Goal: Task Accomplishment & Management: Use online tool/utility

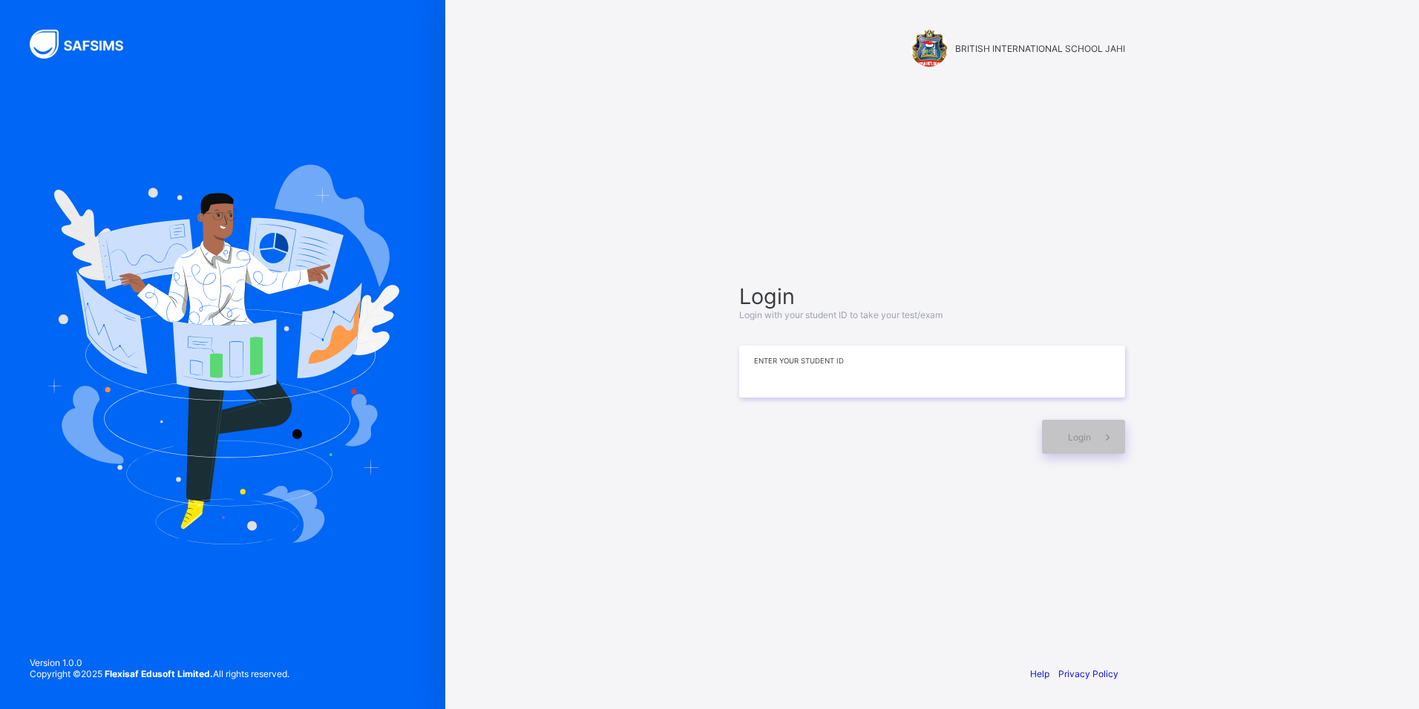
click at [763, 381] on input at bounding box center [932, 372] width 386 height 52
click at [1106, 443] on icon at bounding box center [1108, 437] width 16 height 14
click at [838, 366] on input "**********" at bounding box center [932, 372] width 386 height 52
type input "*"
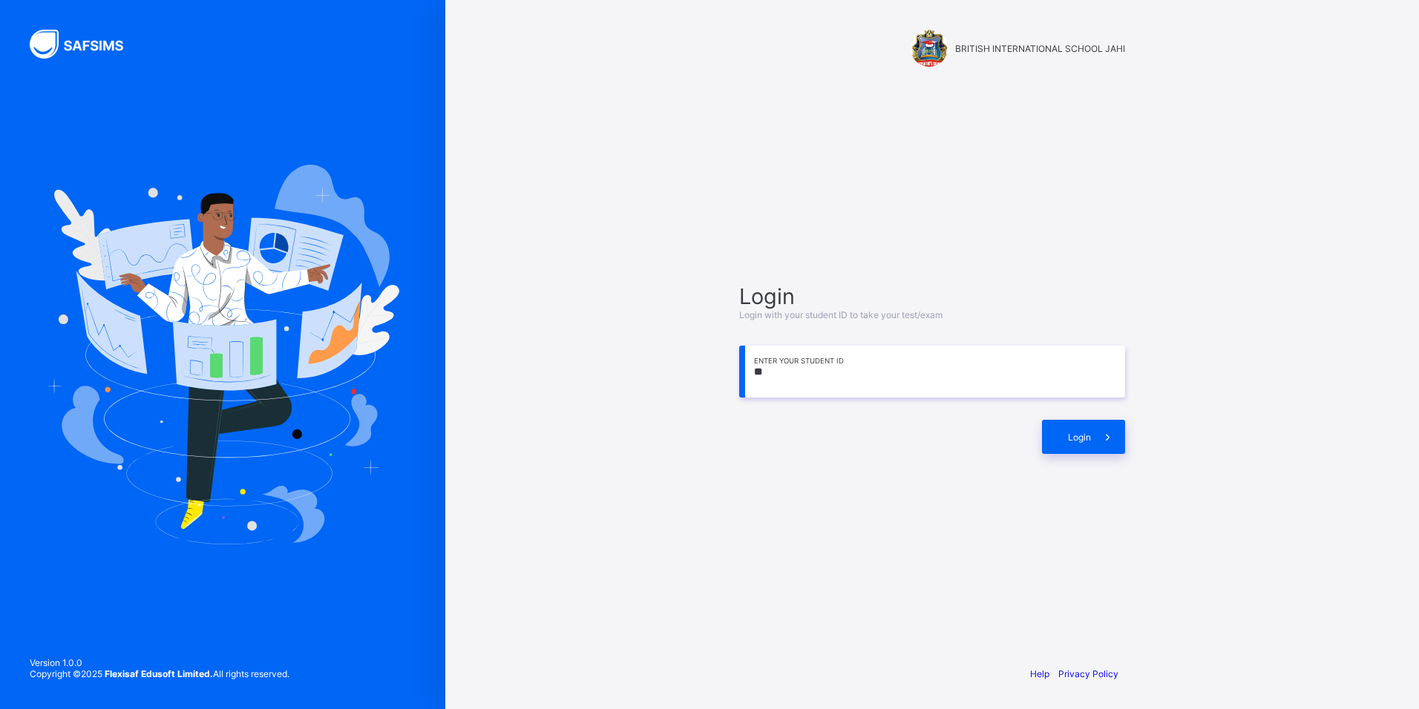
type input "*"
click at [1114, 433] on icon at bounding box center [1108, 437] width 16 height 14
click at [1094, 435] on span at bounding box center [1108, 437] width 34 height 34
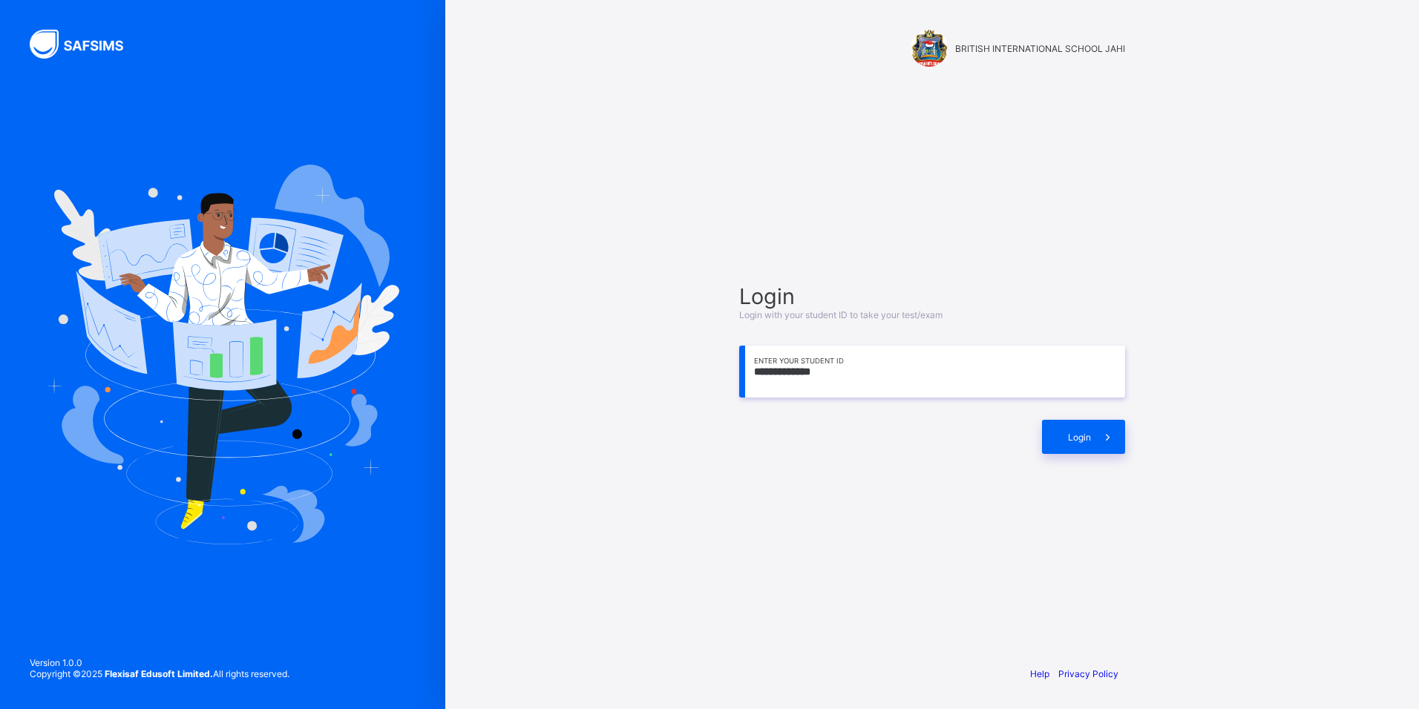
click at [838, 366] on input "**********" at bounding box center [932, 372] width 386 height 52
type input "*"
type input "**********"
click at [1111, 432] on icon at bounding box center [1107, 437] width 17 height 16
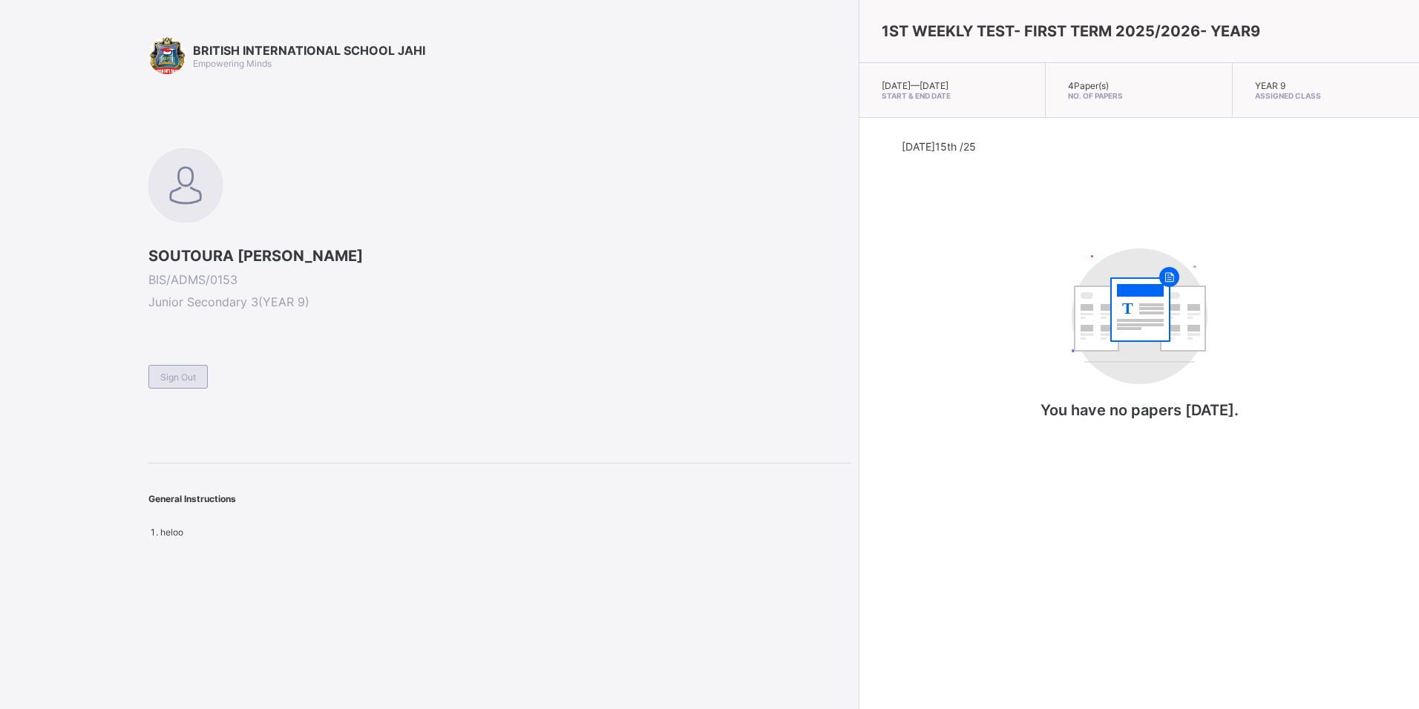
click at [186, 377] on span "Sign Out" at bounding box center [178, 377] width 36 height 11
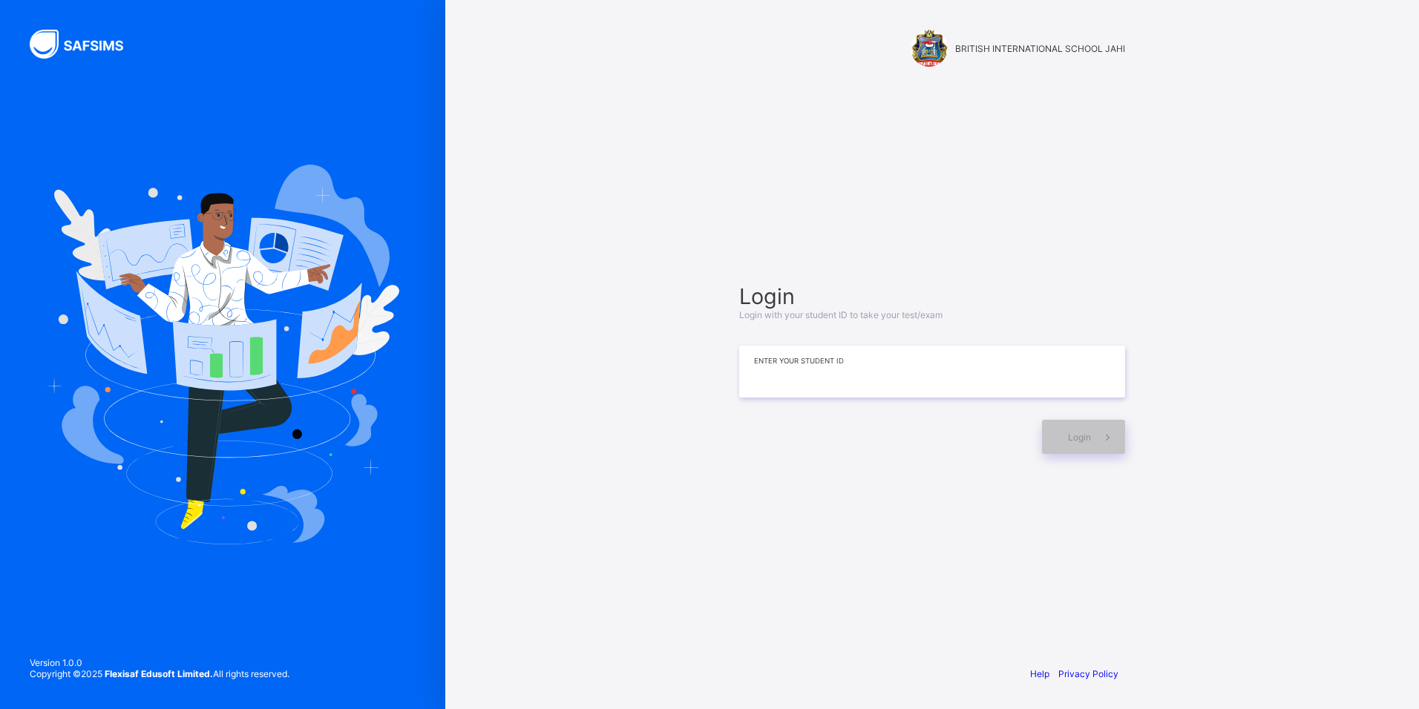
click at [740, 389] on input at bounding box center [932, 372] width 386 height 52
type input "**********"
click at [1074, 444] on div "Login" at bounding box center [1083, 437] width 83 height 34
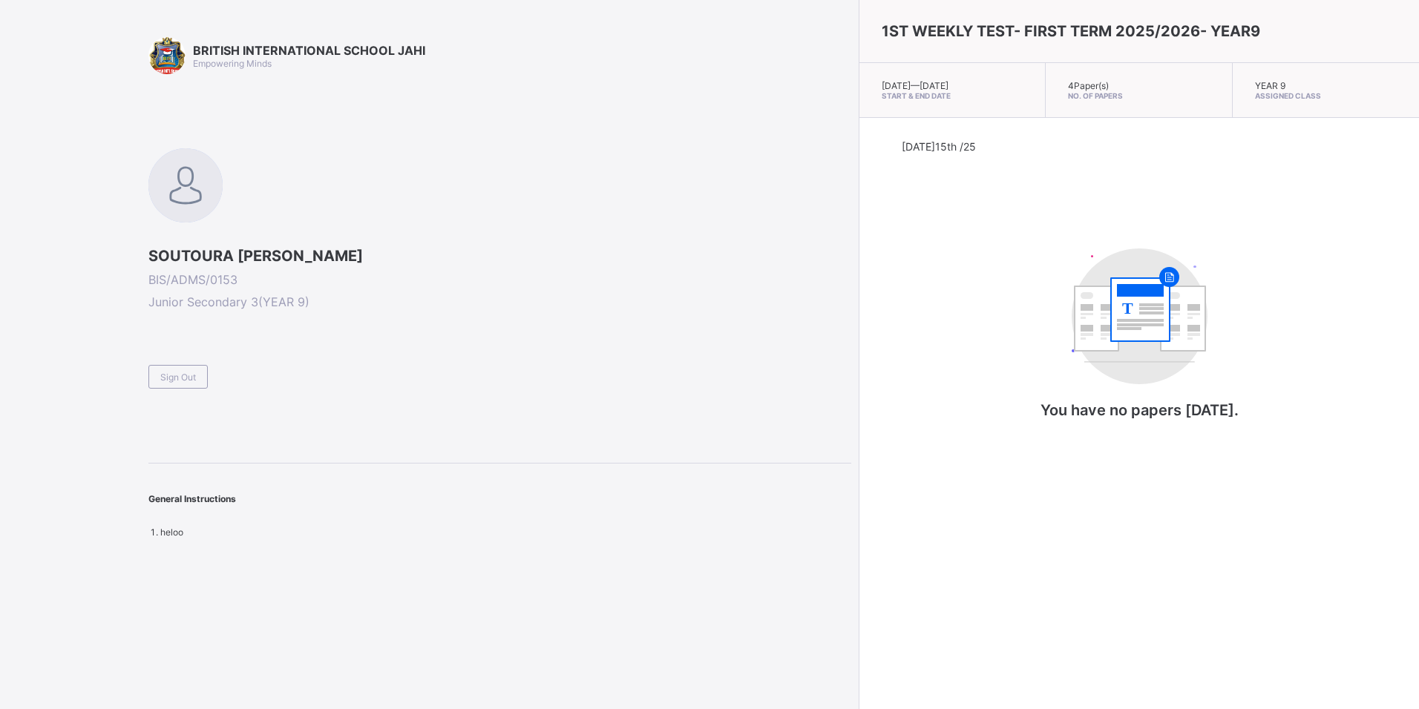
click at [582, 172] on div "SOUTOURA [PERSON_NAME] BIS/ADMS/0153 Junior Secondary 3 ( YEAR 9 ) Sign Out" at bounding box center [499, 268] width 703 height 240
click at [175, 70] on div at bounding box center [166, 55] width 37 height 37
click at [157, 379] on div "Sign Out" at bounding box center [177, 377] width 59 height 24
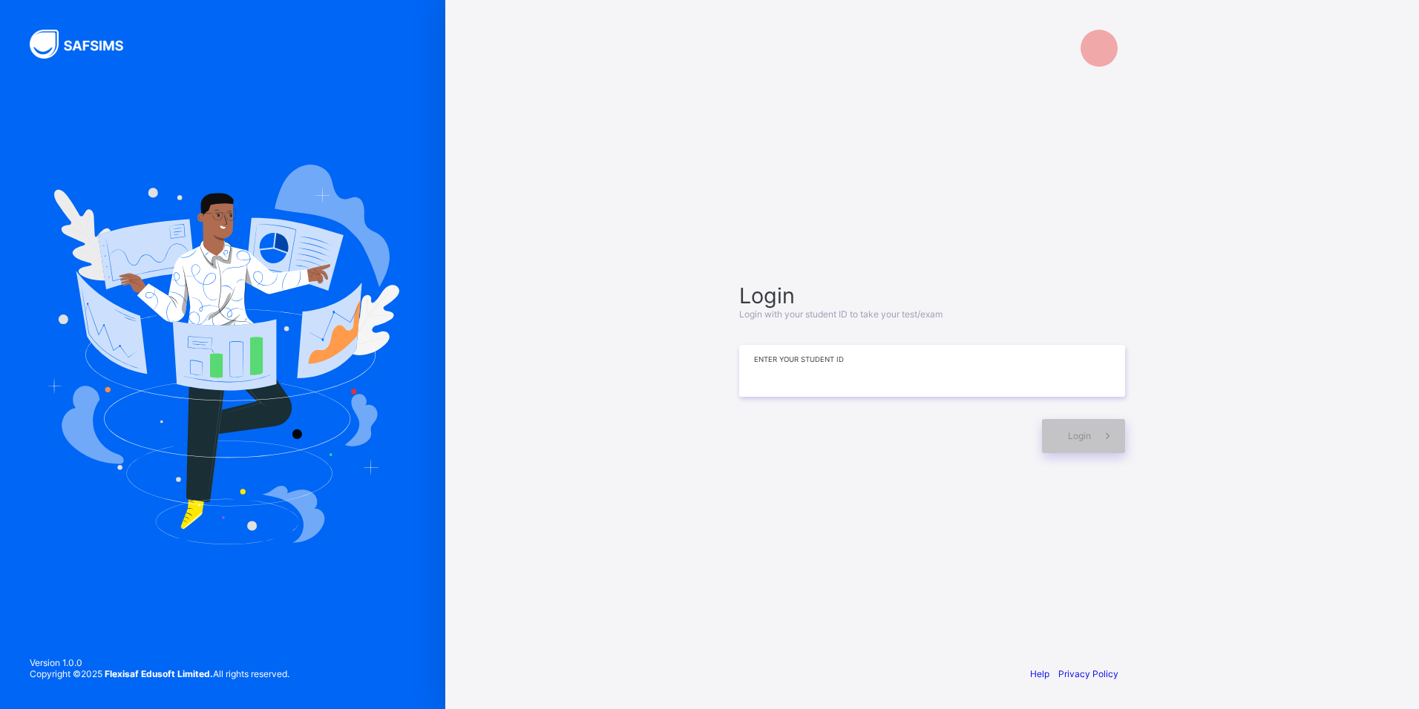
click at [965, 364] on input at bounding box center [932, 371] width 386 height 52
type input "**********"
click at [1086, 452] on div "Login" at bounding box center [1083, 437] width 83 height 34
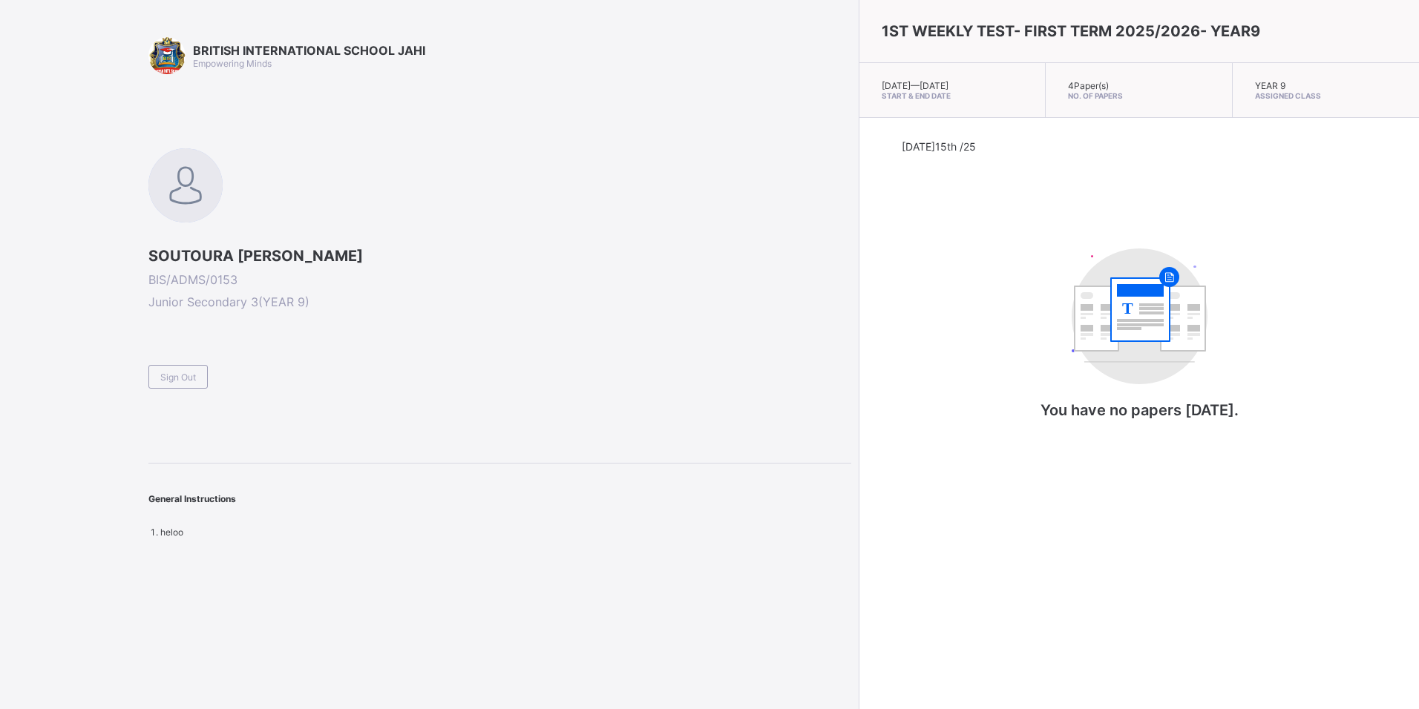
click at [1143, 99] on span "No. of Papers" at bounding box center [1138, 95] width 141 height 9
click at [1286, 88] on div "YEAR 9 Assigned Class" at bounding box center [1325, 90] width 186 height 55
click at [938, 96] on span "Start & End Date" at bounding box center [951, 95] width 141 height 9
drag, startPoint x: 938, startPoint y: 96, endPoint x: 831, endPoint y: 91, distance: 107.0
click at [867, 91] on div "[DATE] — [DATE] Start & End Date" at bounding box center [952, 90] width 186 height 55
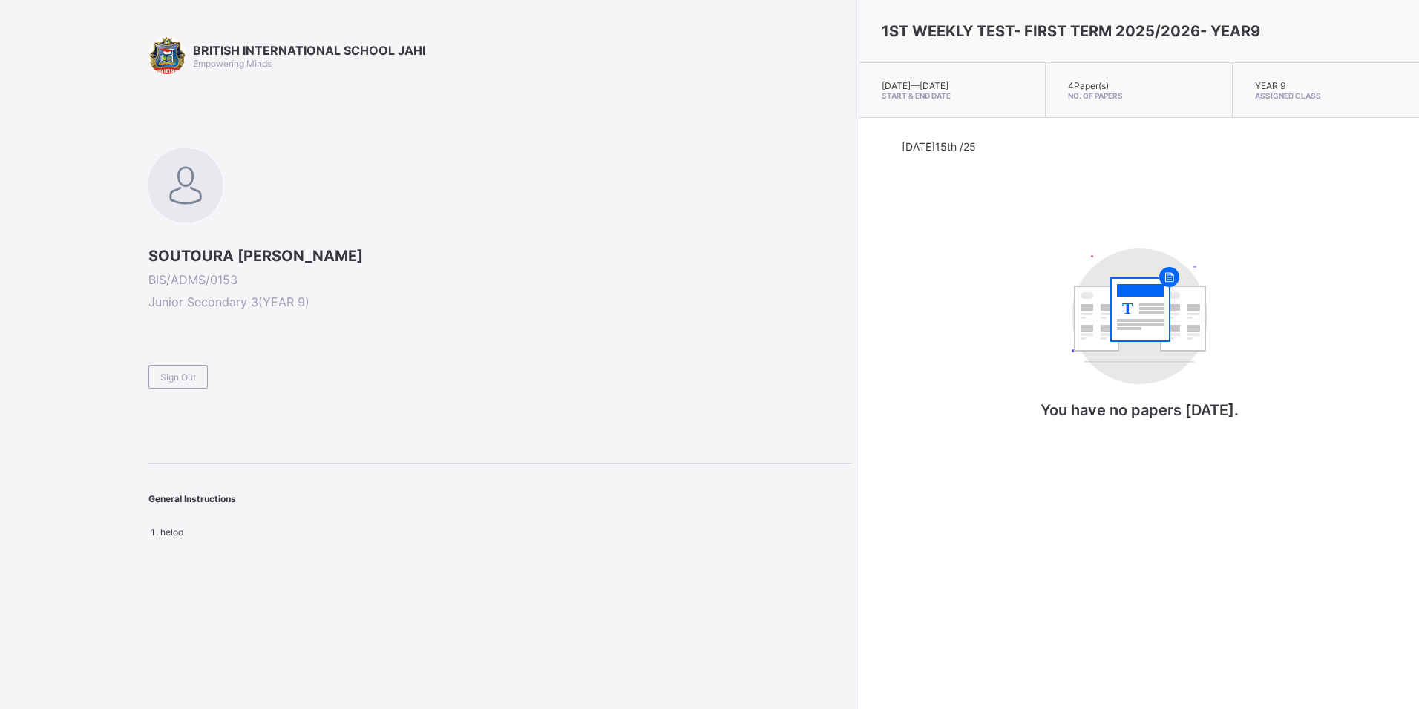
drag, startPoint x: 831, startPoint y: 91, endPoint x: 601, endPoint y: 67, distance: 231.2
click at [601, 67] on div "BRITISH INTERNATIONAL SCHOOL JAHI Empowering Minds" at bounding box center [499, 55] width 703 height 37
click at [165, 376] on span "Sign Out" at bounding box center [178, 377] width 36 height 11
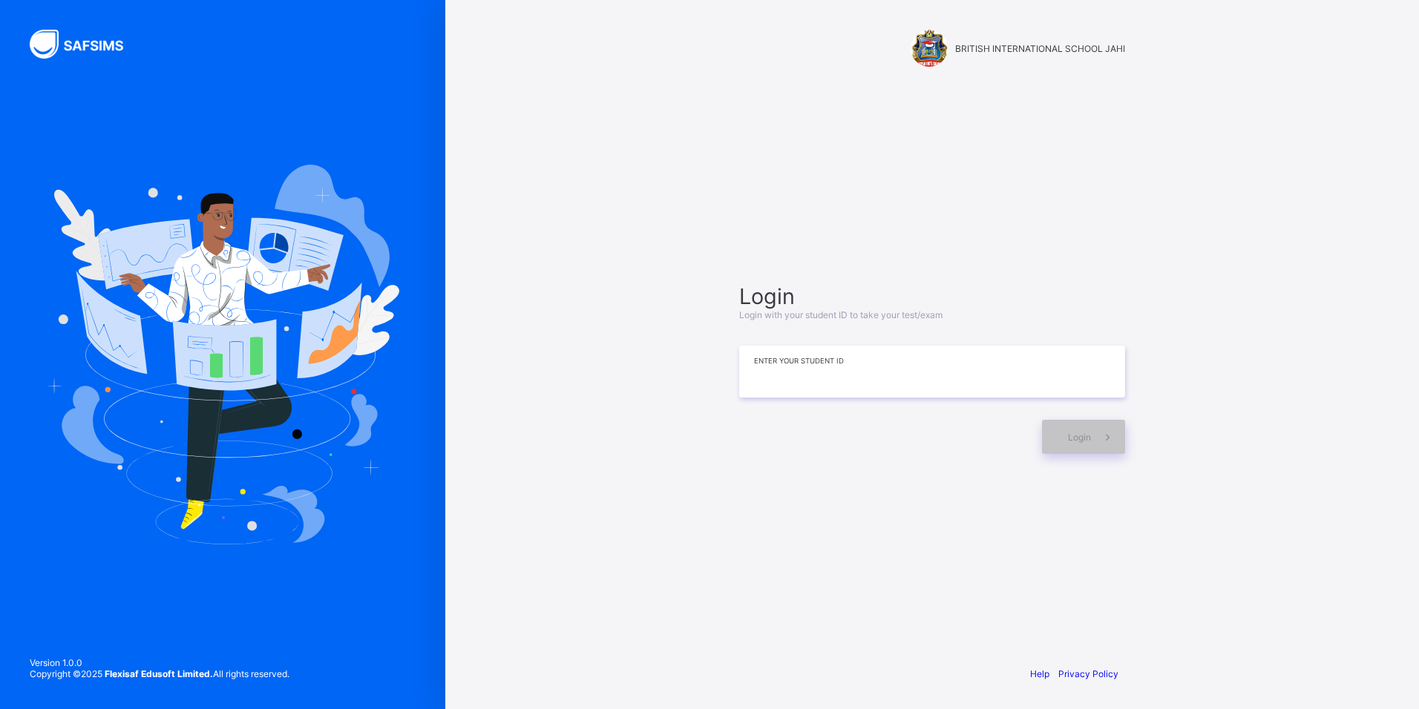
click at [805, 295] on div "Login Login with your student ID to take your test/exam Enter your Student ID L…" at bounding box center [932, 368] width 386 height 171
type input "**********"
click at [1061, 441] on div "Login" at bounding box center [1083, 437] width 83 height 34
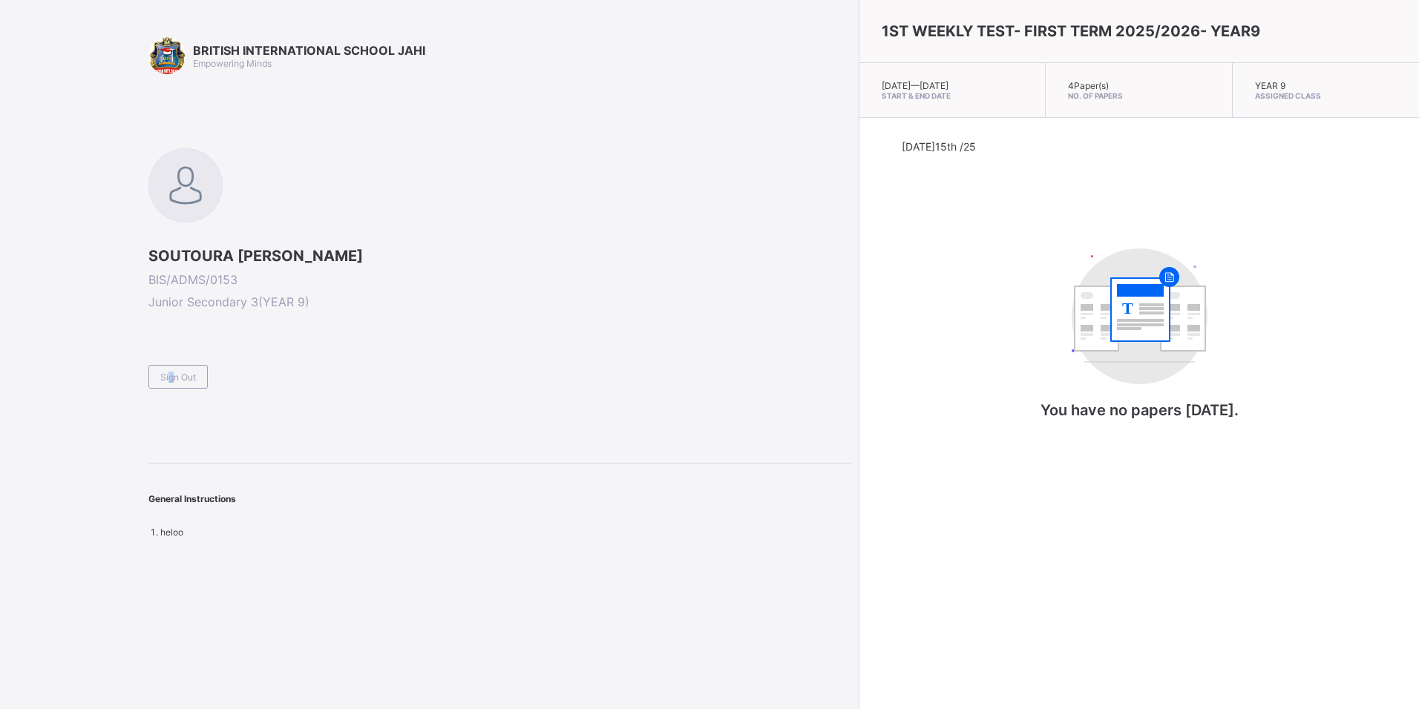
drag, startPoint x: 562, startPoint y: 26, endPoint x: 168, endPoint y: 381, distance: 530.7
click at [168, 381] on span "Sign Out" at bounding box center [178, 377] width 36 height 11
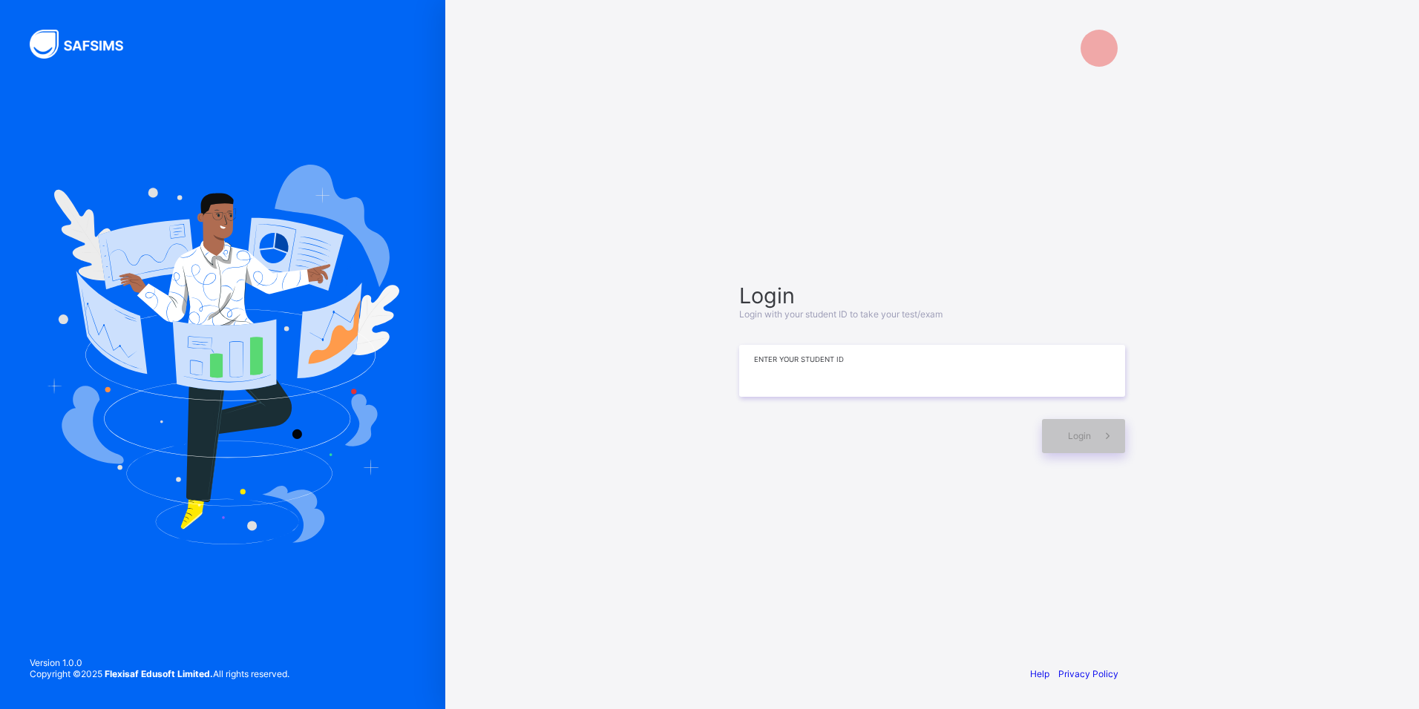
click at [811, 367] on input at bounding box center [932, 371] width 386 height 52
type input "*"
type input "**********"
click at [1103, 450] on span at bounding box center [1108, 437] width 34 height 34
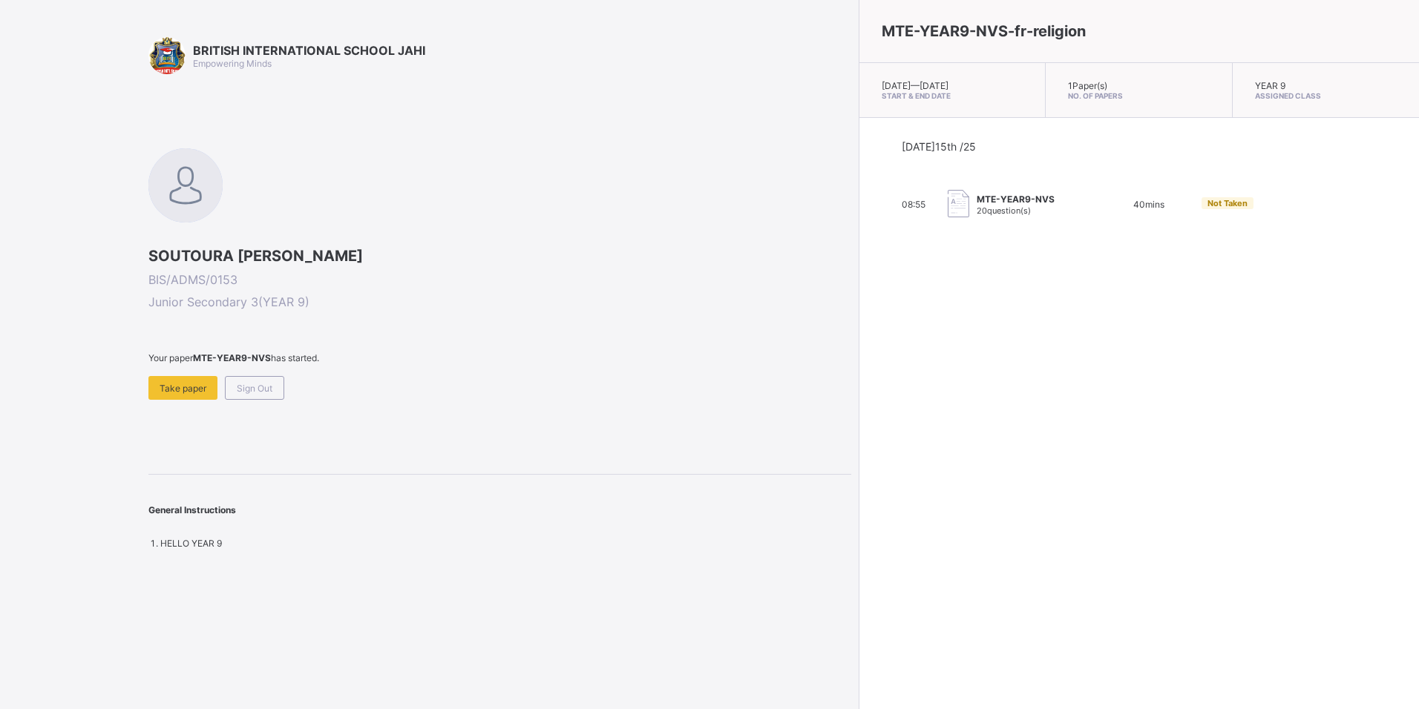
click at [175, 375] on span at bounding box center [499, 370] width 703 height 13
click at [169, 385] on span "Take paper" at bounding box center [183, 388] width 47 height 11
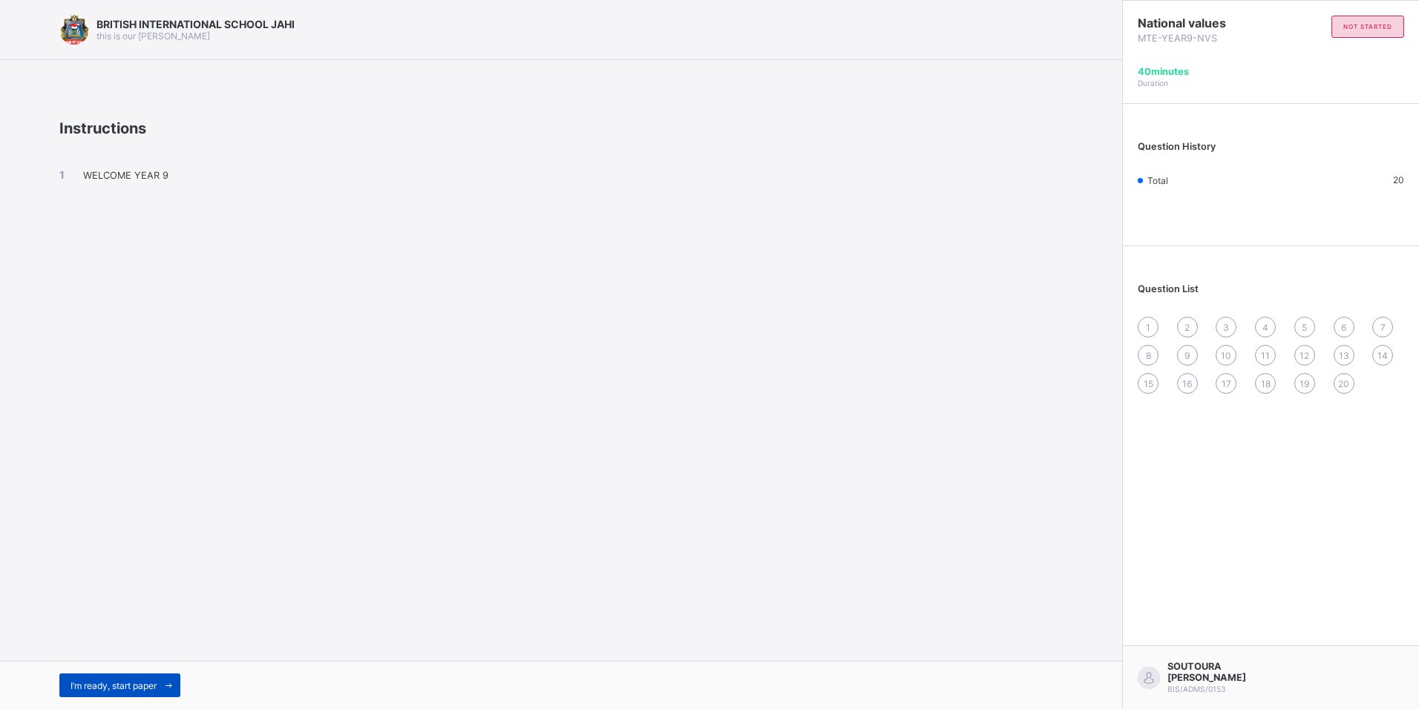
click at [174, 683] on icon at bounding box center [168, 686] width 11 height 10
click at [118, 691] on span "I’m ready, start paper" at bounding box center [113, 685] width 86 height 11
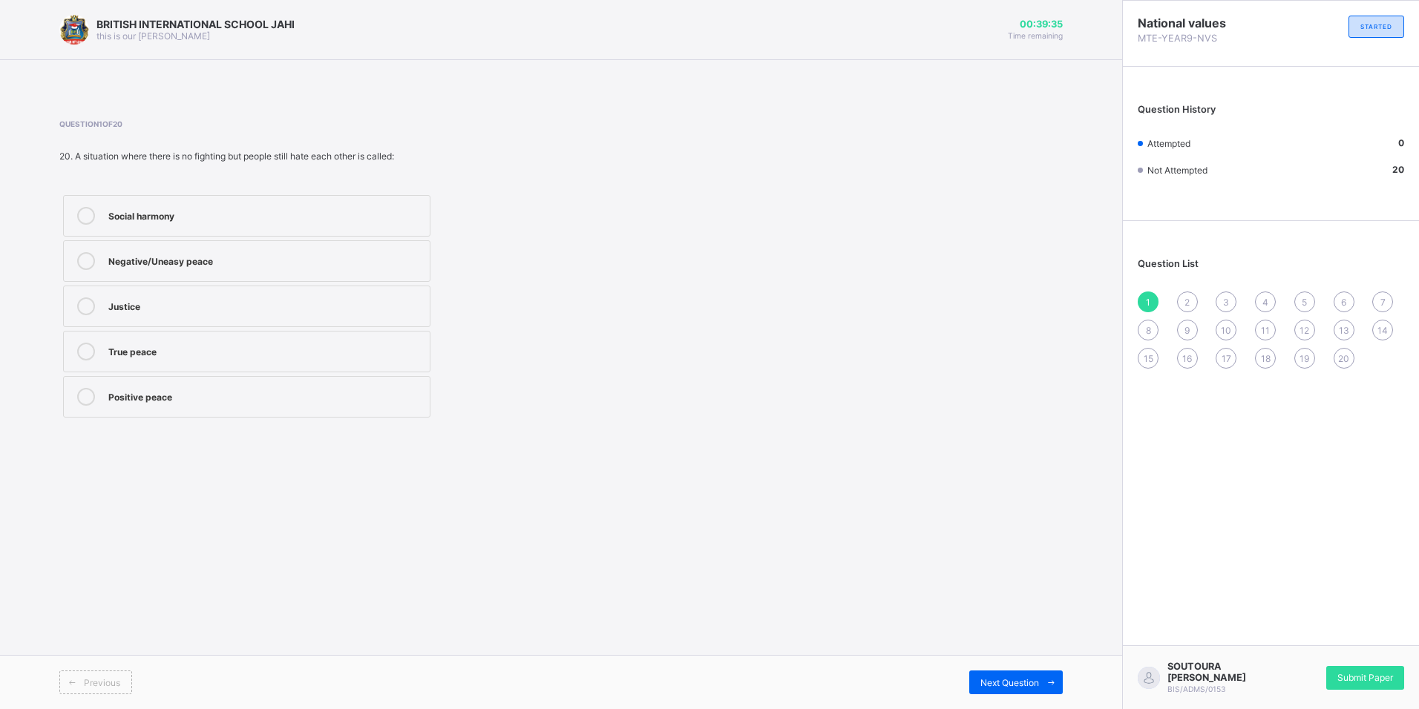
click at [177, 258] on div "Negative/Uneasy peace" at bounding box center [265, 259] width 314 height 15
click at [1009, 687] on span "Next Question" at bounding box center [1009, 682] width 59 height 11
click at [84, 384] on label "Elect representatives" at bounding box center [246, 397] width 367 height 42
click at [1011, 685] on span "Next Question" at bounding box center [1009, 682] width 59 height 11
click at [154, 358] on div "Spreading rumors" at bounding box center [265, 352] width 314 height 18
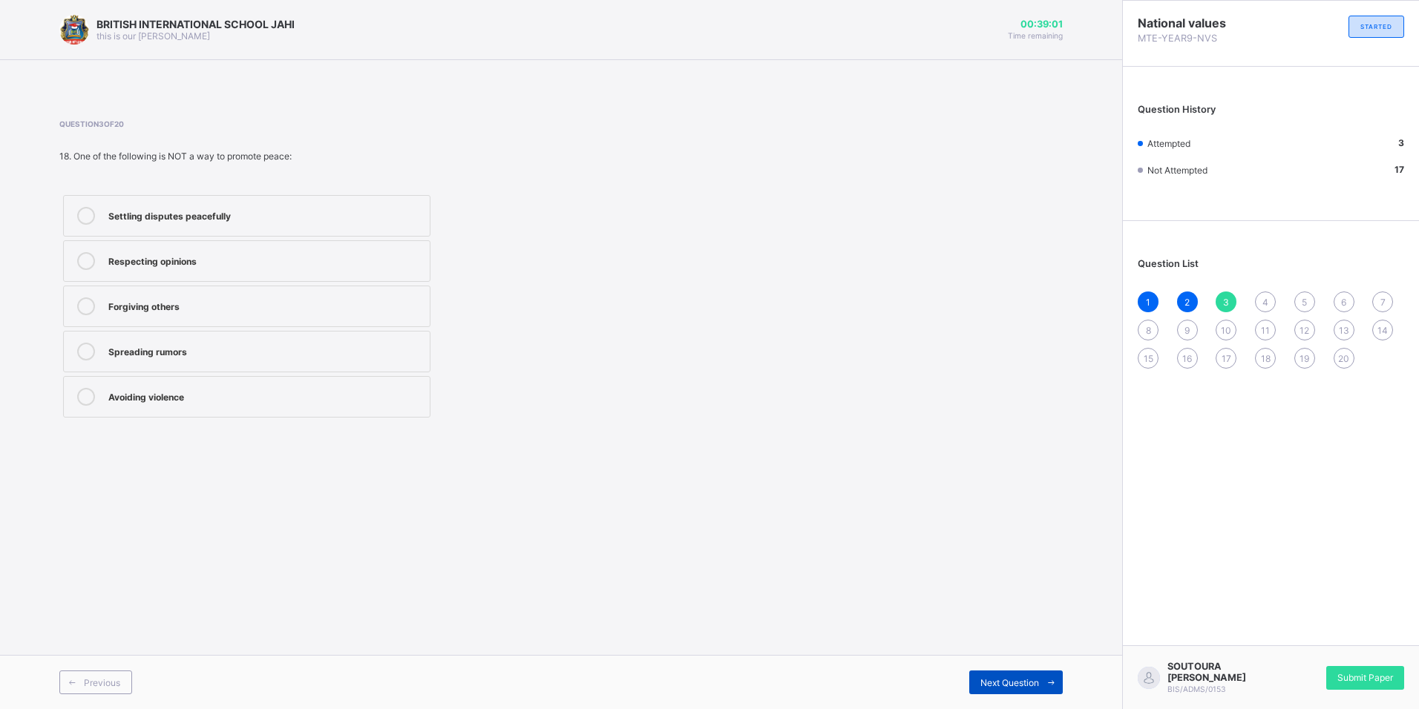
click at [1026, 688] on span "Next Question" at bounding box center [1009, 682] width 59 height 11
click at [106, 211] on label "[PERSON_NAME] Constitution" at bounding box center [246, 216] width 367 height 42
click at [1023, 674] on div "Next Question" at bounding box center [1015, 683] width 93 height 24
click at [188, 206] on label "1946" at bounding box center [246, 216] width 367 height 42
click at [980, 682] on span "Next Question" at bounding box center [1009, 682] width 59 height 11
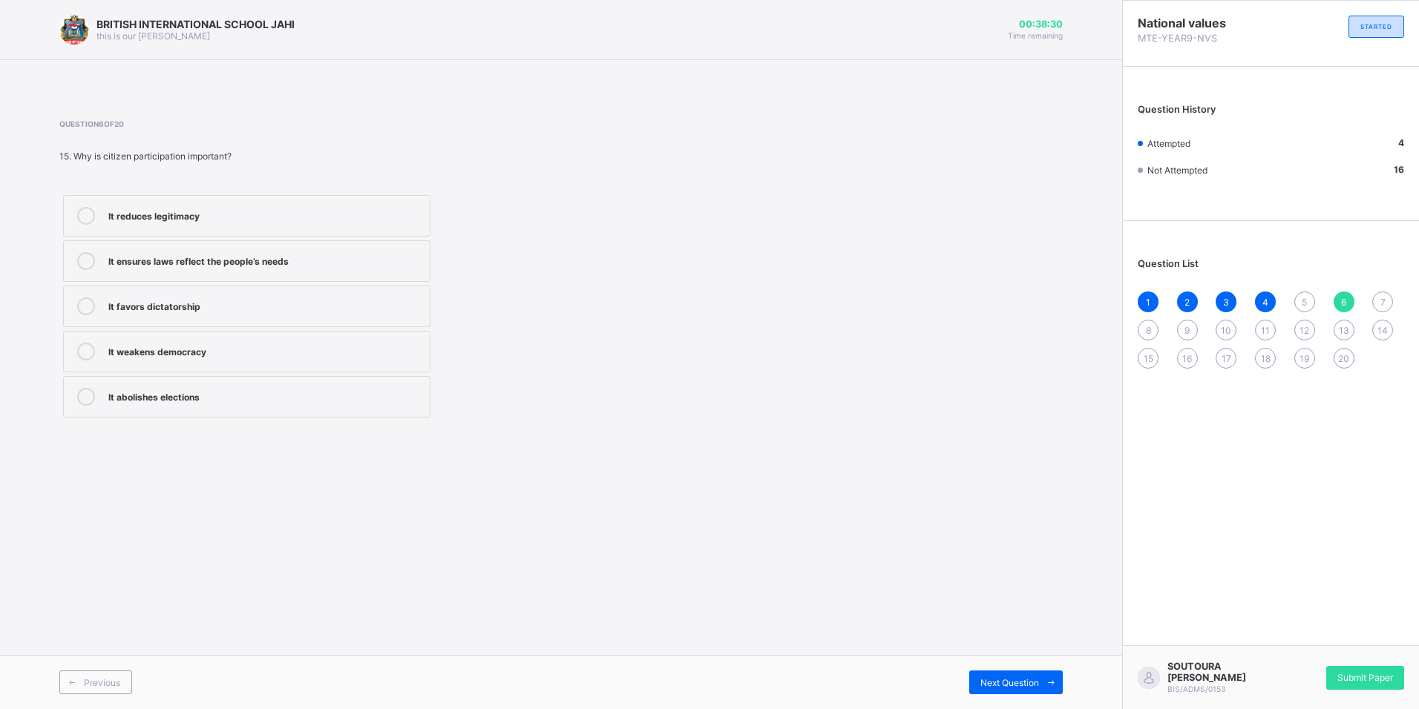
click at [1303, 305] on span "5" at bounding box center [1303, 302] width 5 height 11
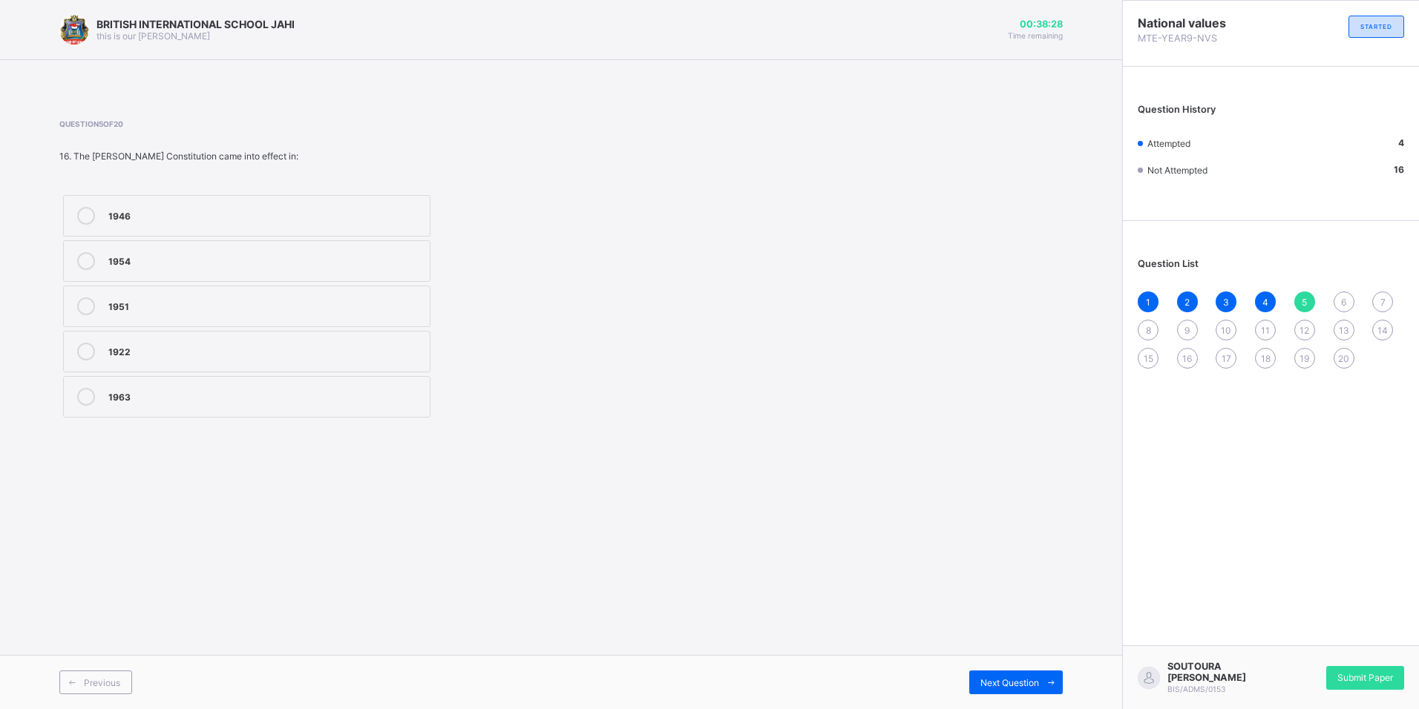
click at [181, 211] on div "1946" at bounding box center [265, 214] width 314 height 15
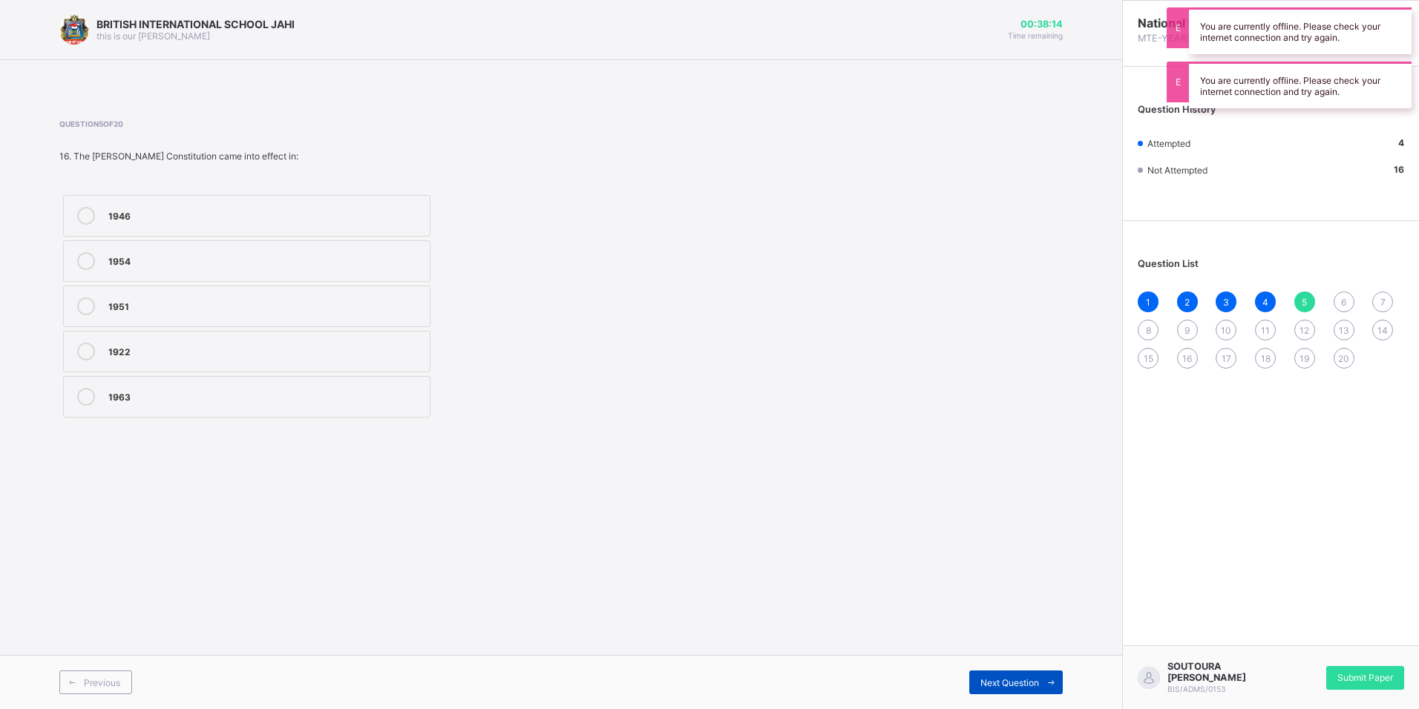
click at [1000, 679] on span "Next Question" at bounding box center [1009, 682] width 59 height 11
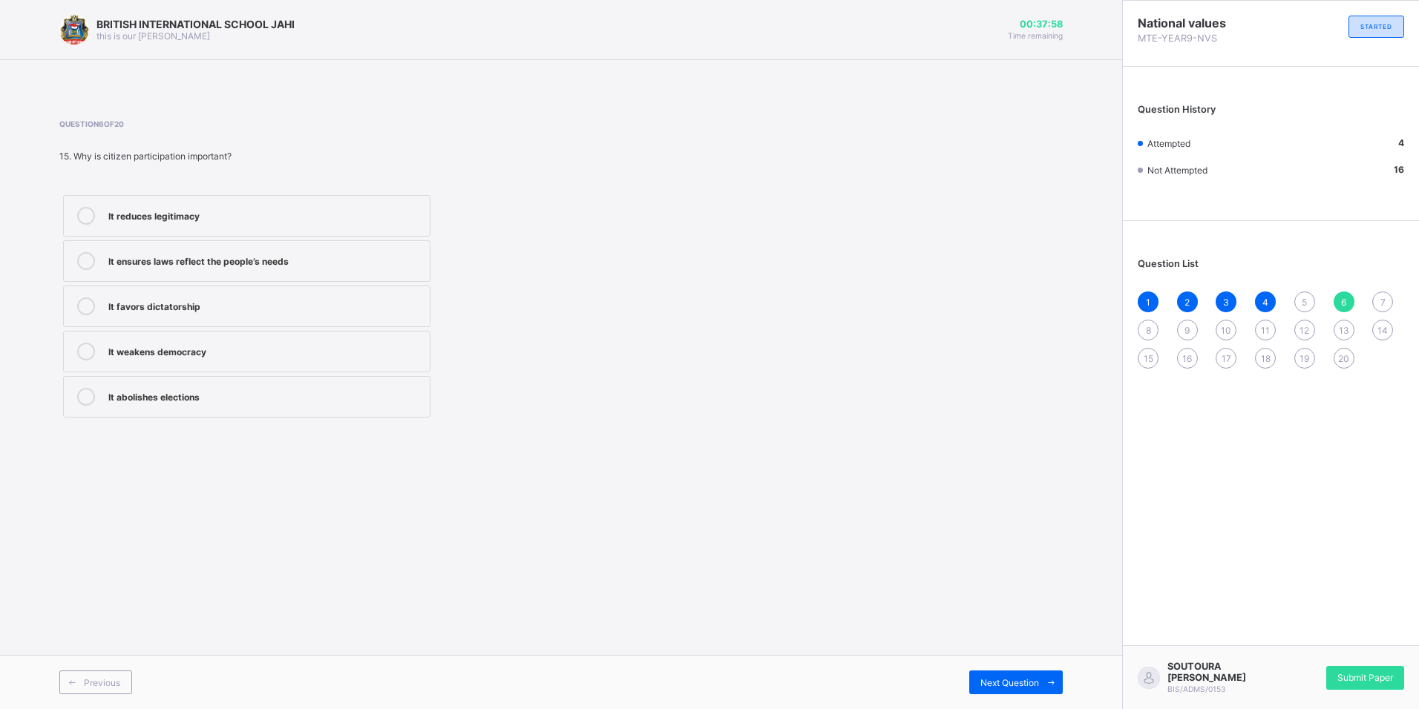
click at [146, 265] on div "It ensures laws reflect the people’s needs" at bounding box center [265, 259] width 314 height 15
click at [1026, 685] on span "Next Question" at bounding box center [1009, 682] width 59 height 11
click at [1299, 302] on div "5" at bounding box center [1304, 302] width 21 height 21
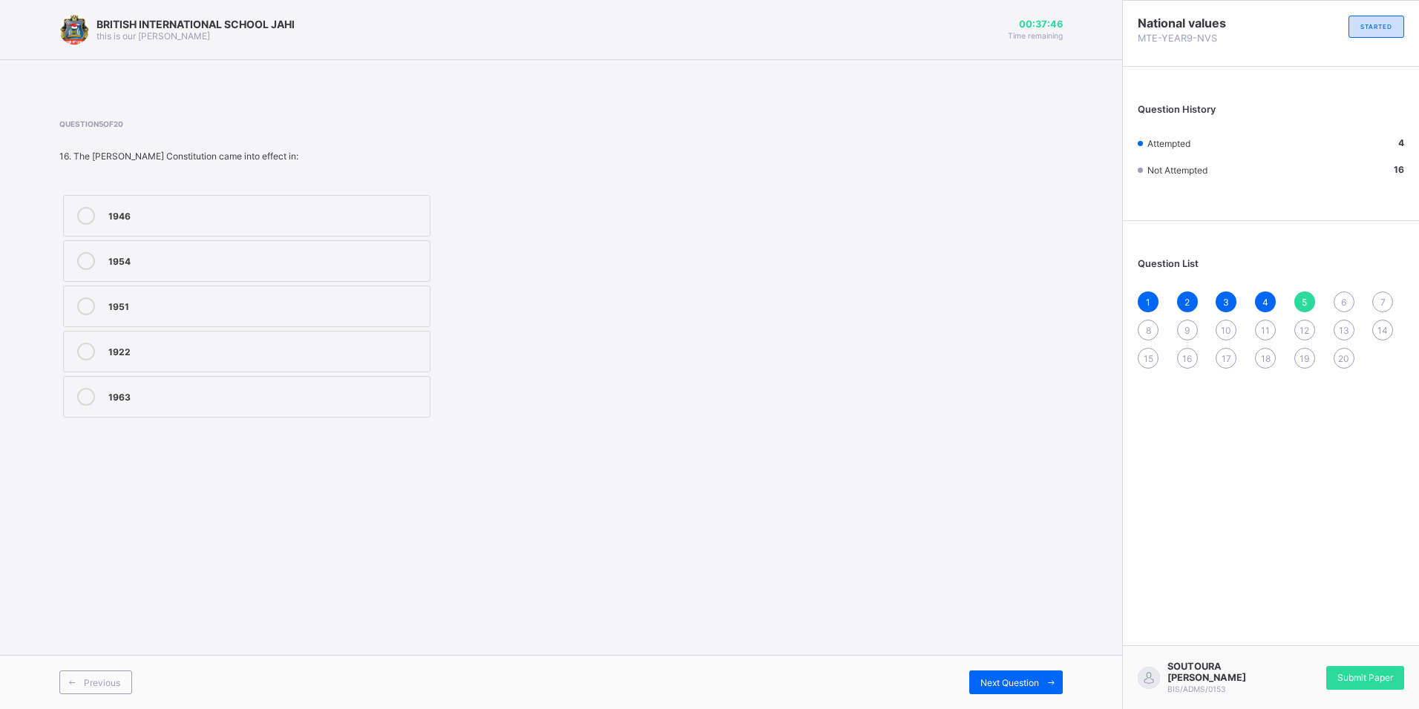
click at [83, 221] on icon at bounding box center [86, 216] width 18 height 18
click at [1347, 308] on div "6" at bounding box center [1343, 302] width 21 height 21
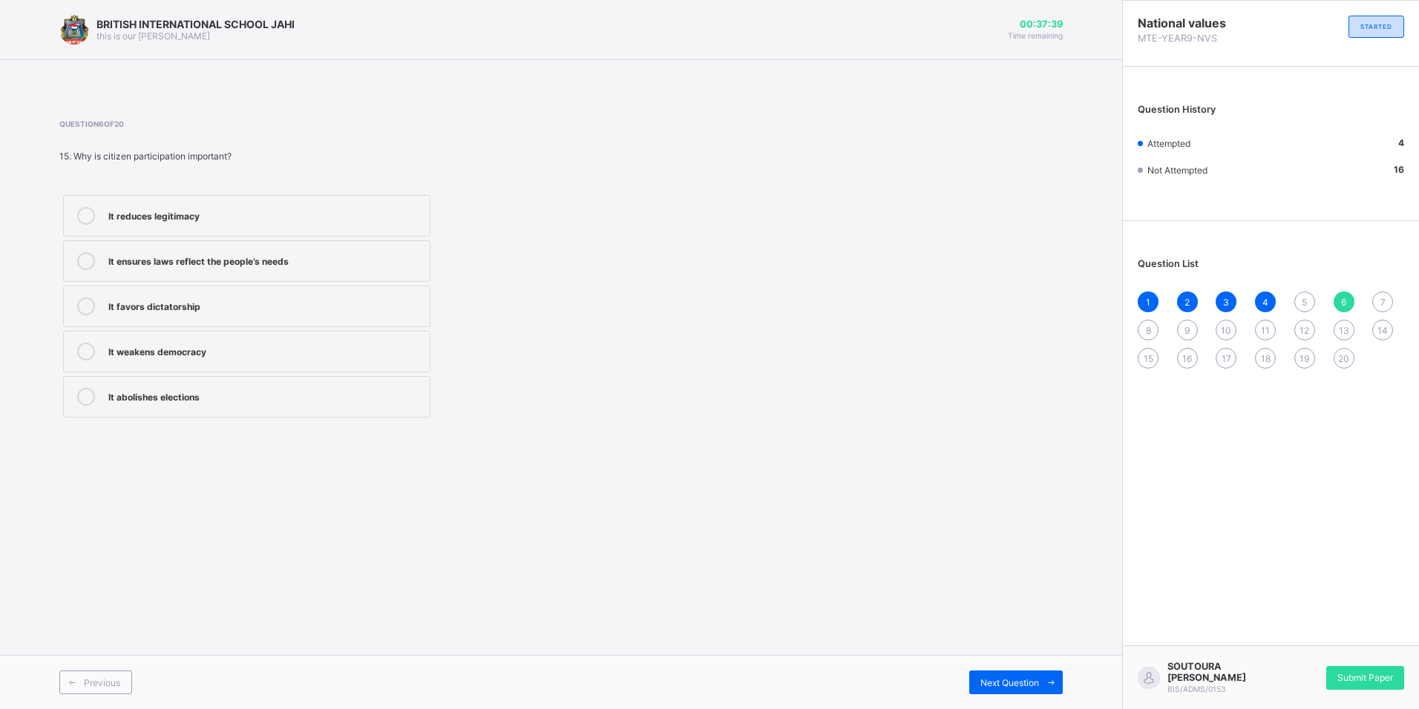
click at [1282, 307] on div "1 2 3 4 5 6 7 8 9 10 11 12 13 14 15 16 17 18 19 20" at bounding box center [1270, 330] width 266 height 77
click at [140, 247] on label "It ensures laws reflect the people’s needs" at bounding box center [246, 261] width 367 height 42
click at [1383, 301] on span "7" at bounding box center [1382, 302] width 5 height 11
click at [167, 341] on label "Genuine harmony and fairness" at bounding box center [246, 352] width 367 height 42
click at [1149, 326] on span "8" at bounding box center [1148, 330] width 5 height 11
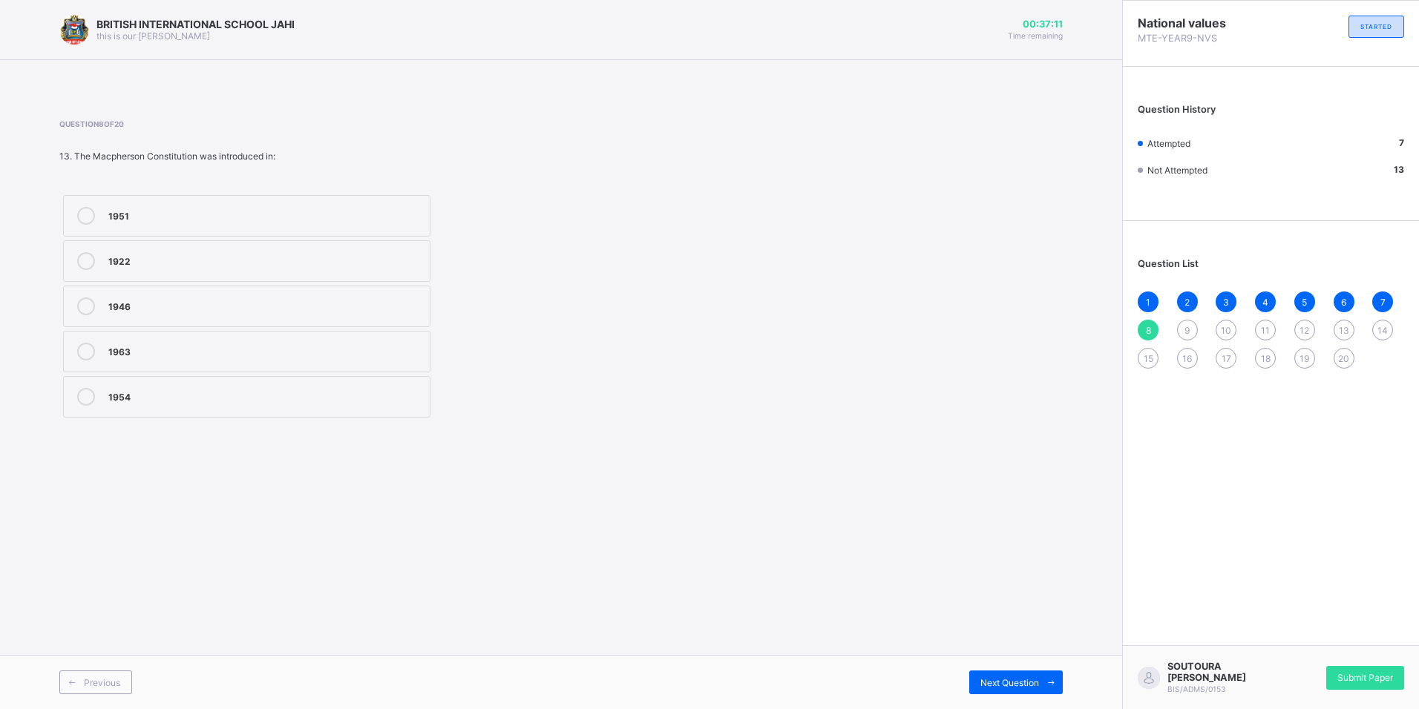
click at [120, 410] on label "1954" at bounding box center [246, 397] width 367 height 42
click at [1188, 339] on div "9" at bounding box center [1187, 330] width 21 height 21
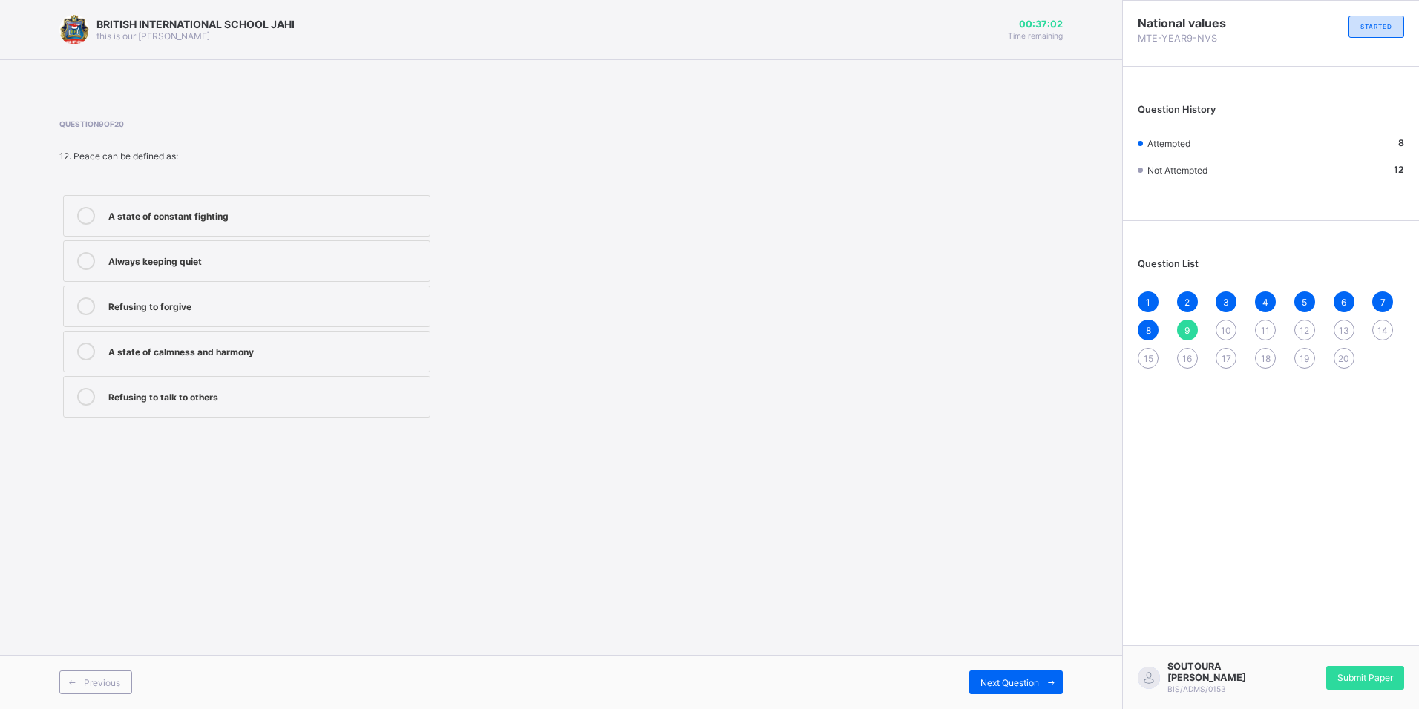
click at [137, 347] on div "A state of calmness and harmony" at bounding box center [265, 350] width 314 height 15
click at [1233, 332] on div "1 2 3 4 5 6 7 8 9 10 11 12 13 14 15 16 17 18 19 20" at bounding box center [1270, 330] width 266 height 77
click at [1226, 329] on span "10" at bounding box center [1226, 330] width 10 height 11
click at [135, 340] on label "[PERSON_NAME] Constitution" at bounding box center [246, 352] width 367 height 42
click at [1258, 330] on div "11" at bounding box center [1265, 330] width 21 height 21
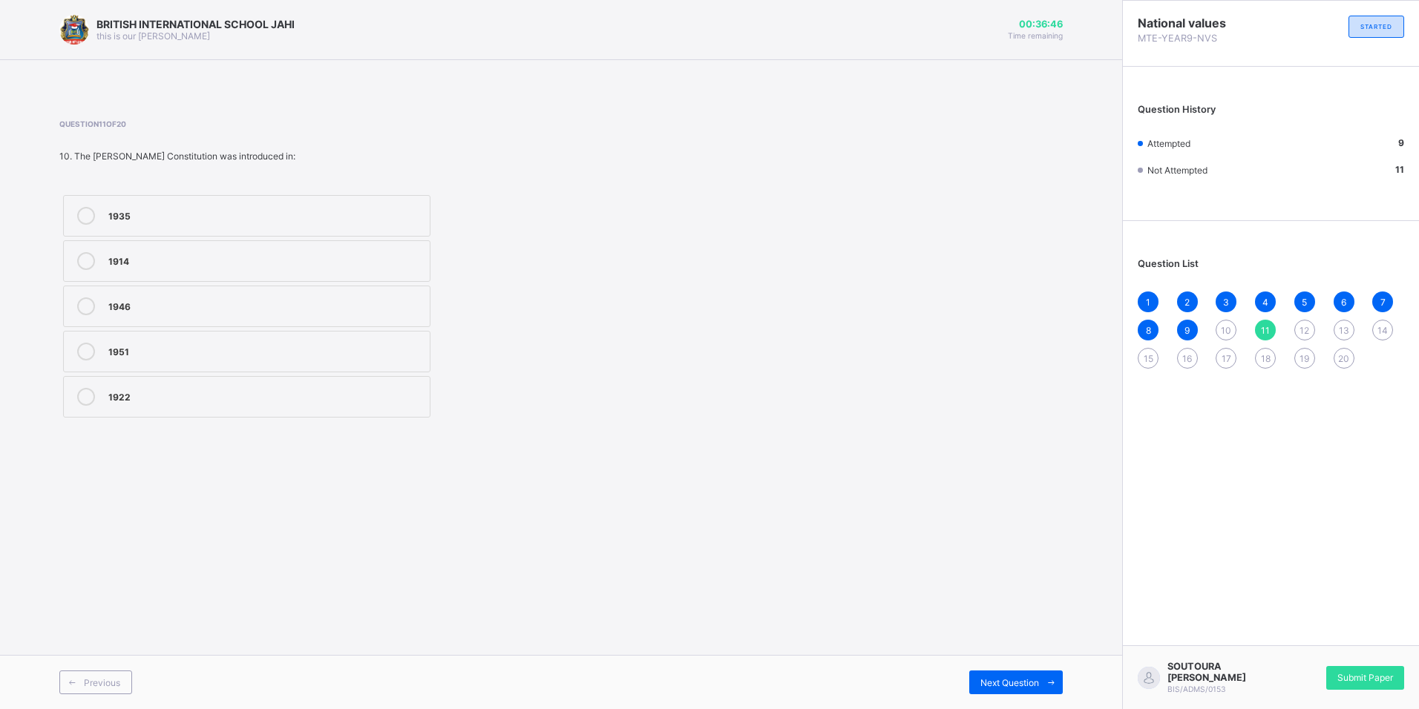
click at [1221, 332] on span "10" at bounding box center [1226, 330] width 10 height 11
click at [81, 350] on icon at bounding box center [86, 352] width 18 height 18
click at [1268, 332] on div "11" at bounding box center [1265, 330] width 21 height 21
click at [148, 393] on div "1922" at bounding box center [265, 395] width 314 height 15
click at [1304, 325] on span "12" at bounding box center [1304, 330] width 10 height 11
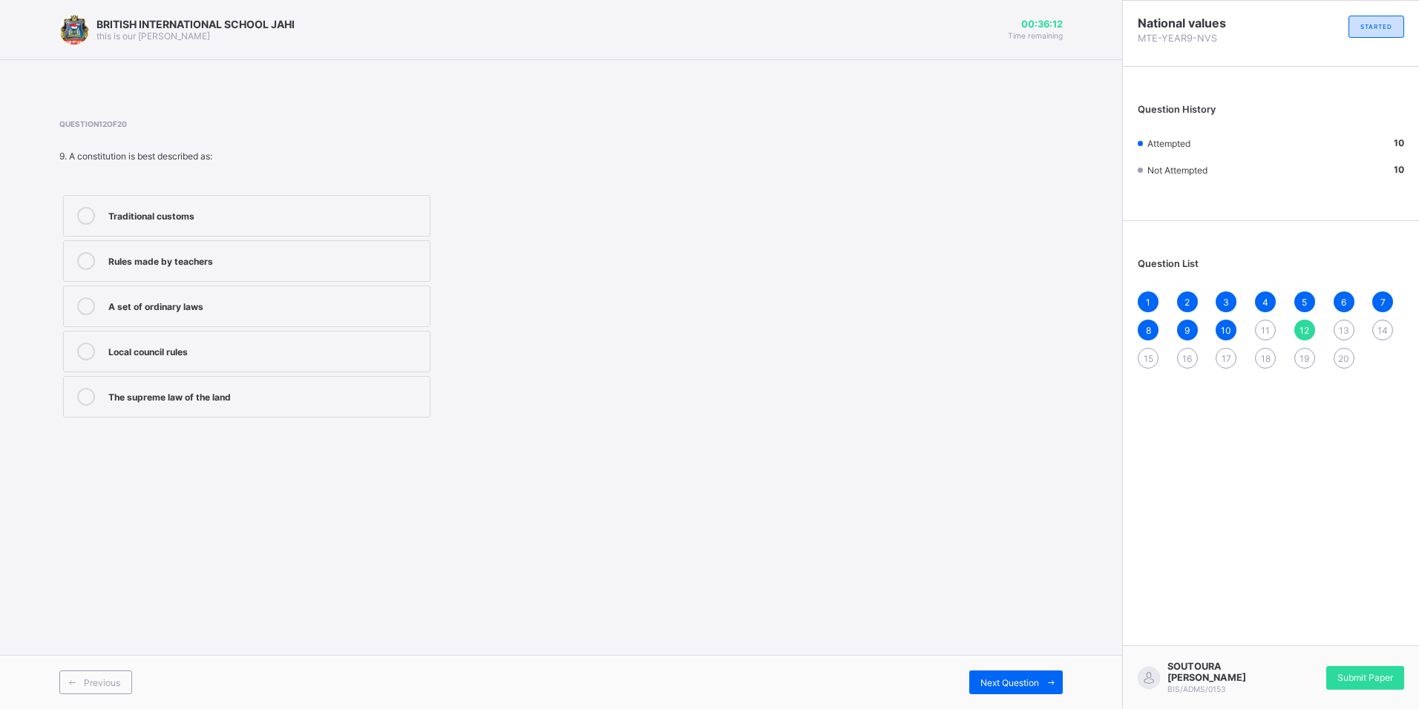
drag, startPoint x: 266, startPoint y: 392, endPoint x: 263, endPoint y: 376, distance: 15.9
click at [263, 377] on label "The supreme law of the land" at bounding box center [246, 397] width 367 height 42
click at [1339, 332] on span "13" at bounding box center [1344, 330] width 10 height 11
click at [135, 376] on label "Macpherson Constitution" at bounding box center [246, 397] width 367 height 42
click at [1385, 327] on span "14" at bounding box center [1382, 330] width 10 height 11
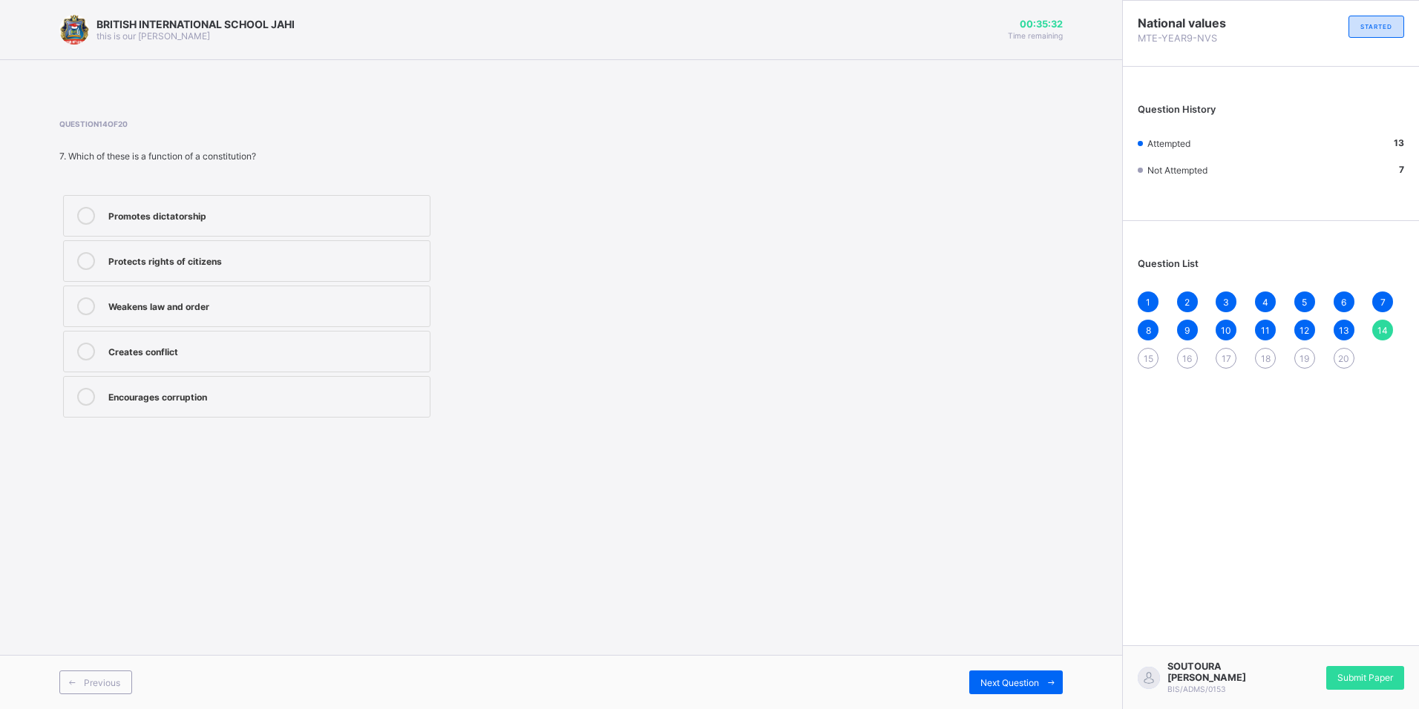
click at [143, 264] on div "Protects rights of citizens" at bounding box center [265, 259] width 314 height 15
click at [1152, 356] on span "15" at bounding box center [1148, 358] width 10 height 11
click at [153, 257] on div "Military coups" at bounding box center [265, 259] width 314 height 15
click at [1184, 358] on span "16" at bounding box center [1187, 358] width 10 height 11
click at [139, 365] on label "None" at bounding box center [246, 352] width 367 height 42
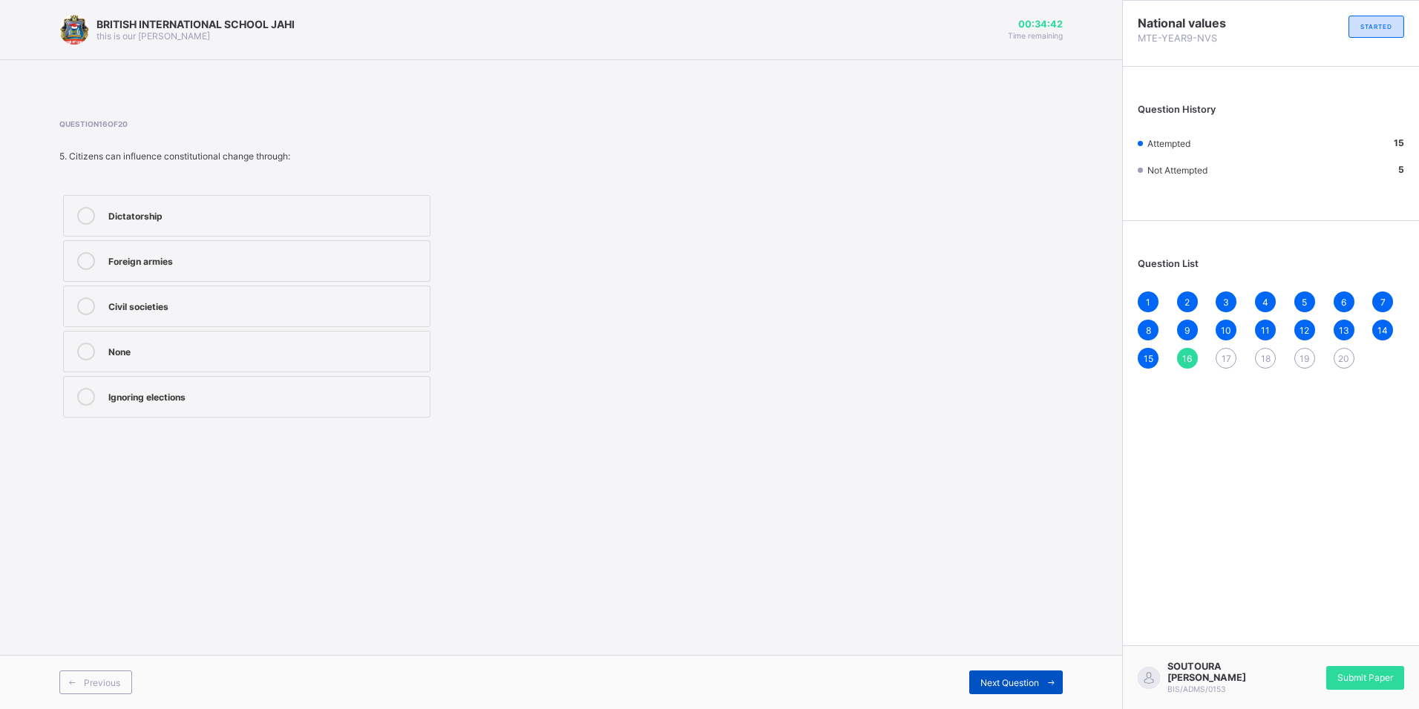
click at [1018, 673] on div "Next Question" at bounding box center [1015, 683] width 93 height 24
click at [159, 354] on div "Participating in debates" at bounding box center [265, 350] width 314 height 15
click at [1031, 669] on div "Previous Next Question" at bounding box center [561, 682] width 1122 height 54
click at [1035, 681] on span "Next Question" at bounding box center [1009, 682] width 59 height 11
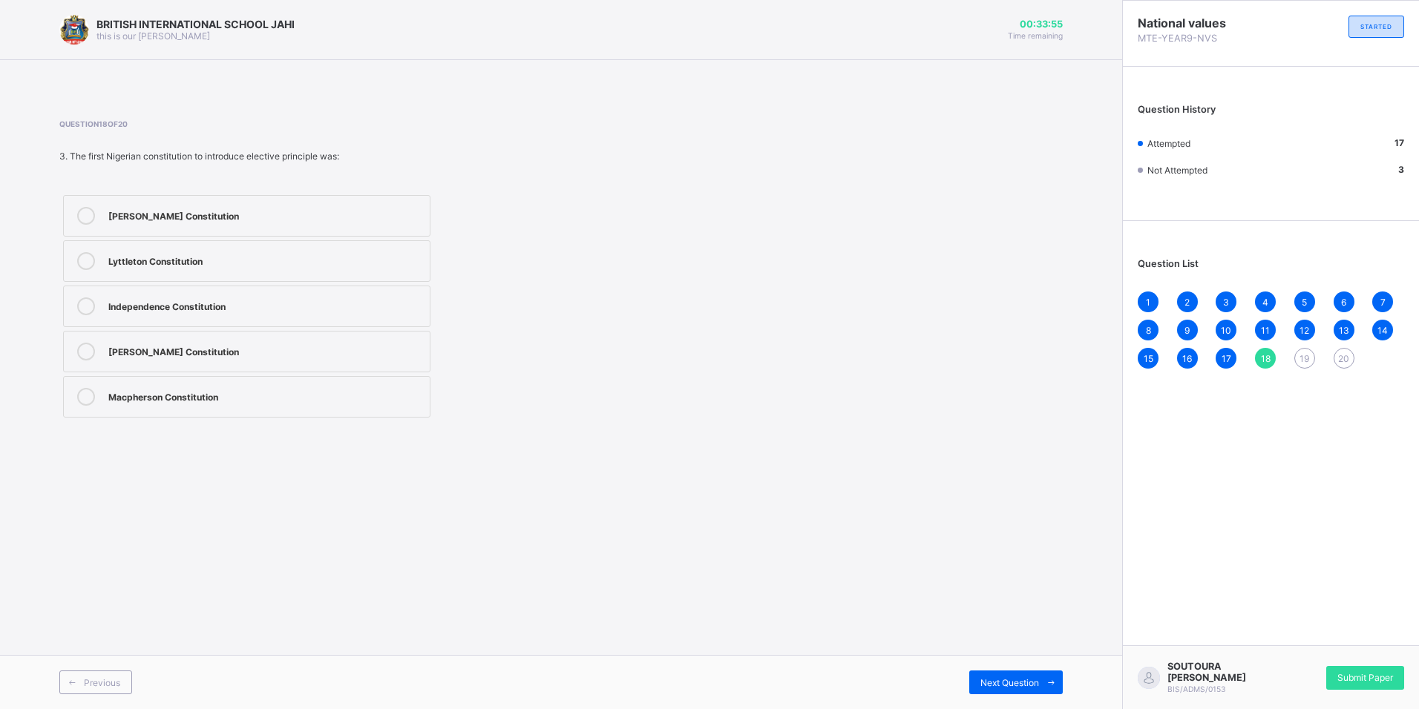
click at [171, 358] on div "[PERSON_NAME] Constitution" at bounding box center [265, 352] width 314 height 18
click at [1028, 679] on span "Next Question" at bounding box center [1009, 682] width 59 height 11
click at [215, 289] on label "Abuse of power" at bounding box center [246, 307] width 367 height 42
click at [996, 687] on span "Next Question" at bounding box center [1009, 682] width 59 height 11
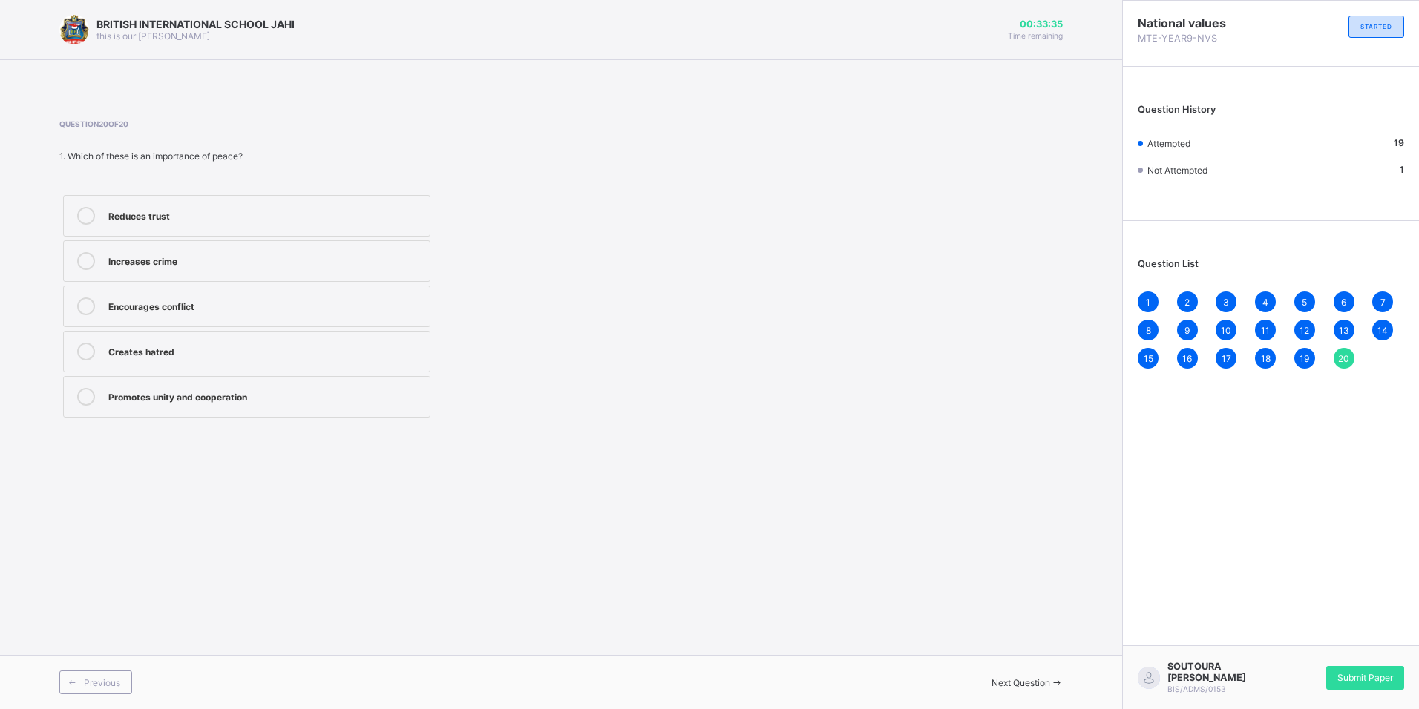
click at [209, 404] on div "Promotes unity and cooperation" at bounding box center [265, 397] width 314 height 18
click at [1146, 289] on div "Question List 1 2 3 4 5 6 7 8 9 10 11 12 13 14 15 16 17 18 19 20" at bounding box center [1271, 306] width 296 height 155
click at [1143, 297] on div "1" at bounding box center [1147, 302] width 21 height 21
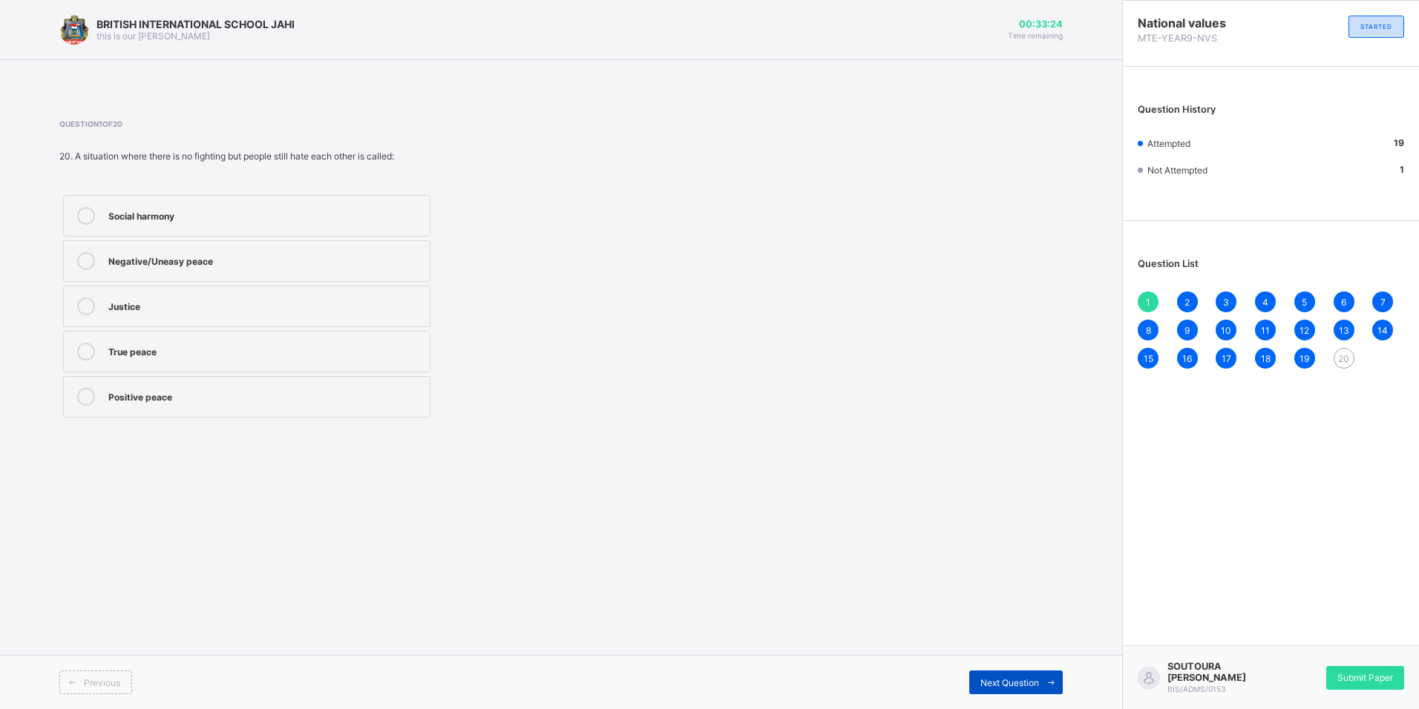
click at [1043, 684] on span at bounding box center [1051, 683] width 24 height 24
click at [1057, 666] on div "Previous Next Question" at bounding box center [561, 682] width 1122 height 54
click at [1037, 676] on div "Next Question" at bounding box center [1015, 683] width 93 height 24
click at [1035, 680] on span "Next Question" at bounding box center [1009, 682] width 59 height 11
click at [1045, 677] on span at bounding box center [1051, 683] width 24 height 24
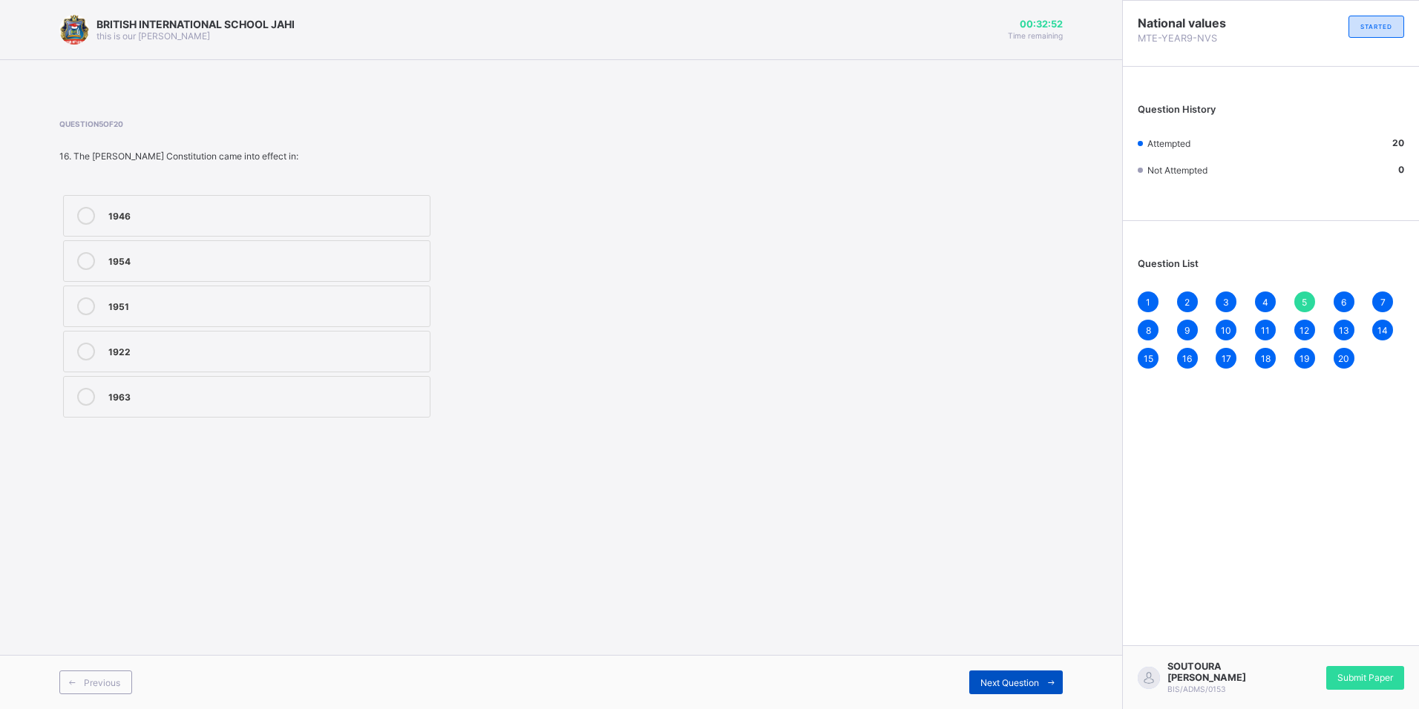
click at [1026, 676] on div "Next Question" at bounding box center [1015, 683] width 93 height 24
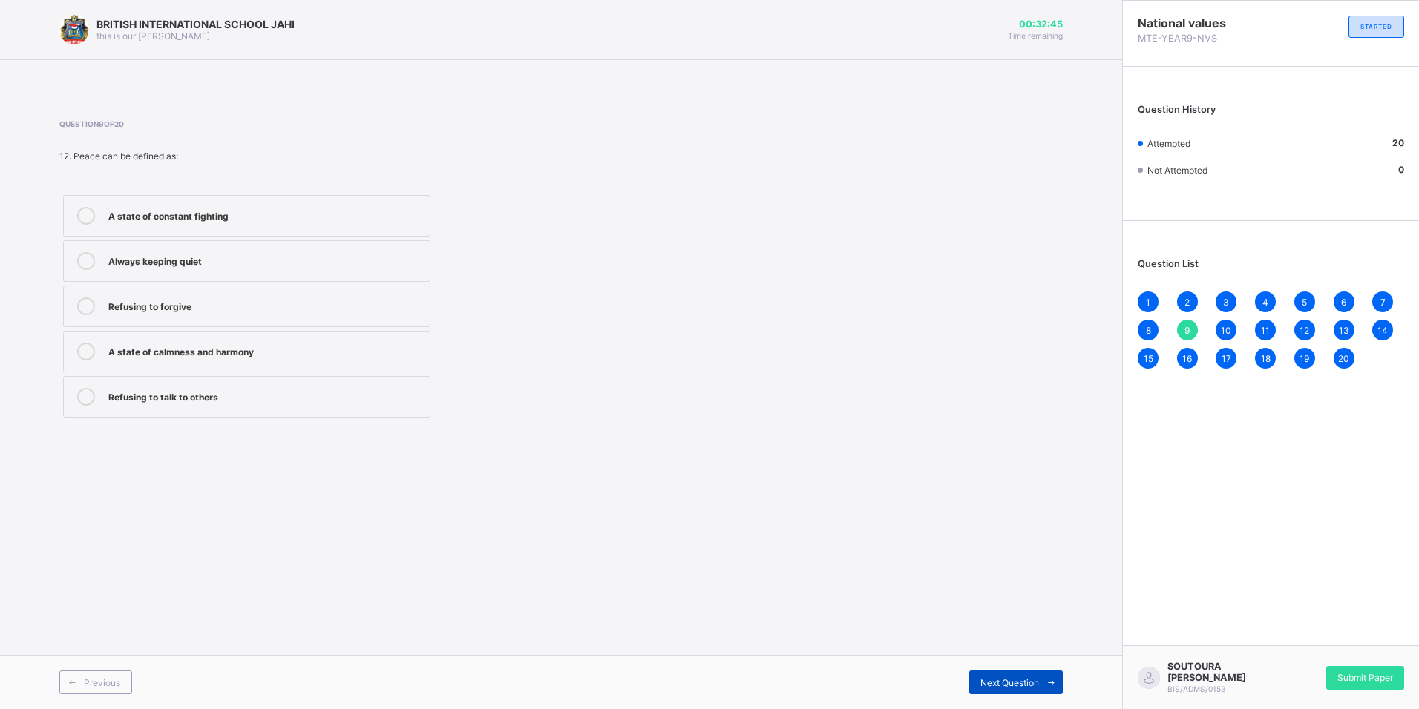
click at [1026, 676] on div "Next Question" at bounding box center [1015, 683] width 93 height 24
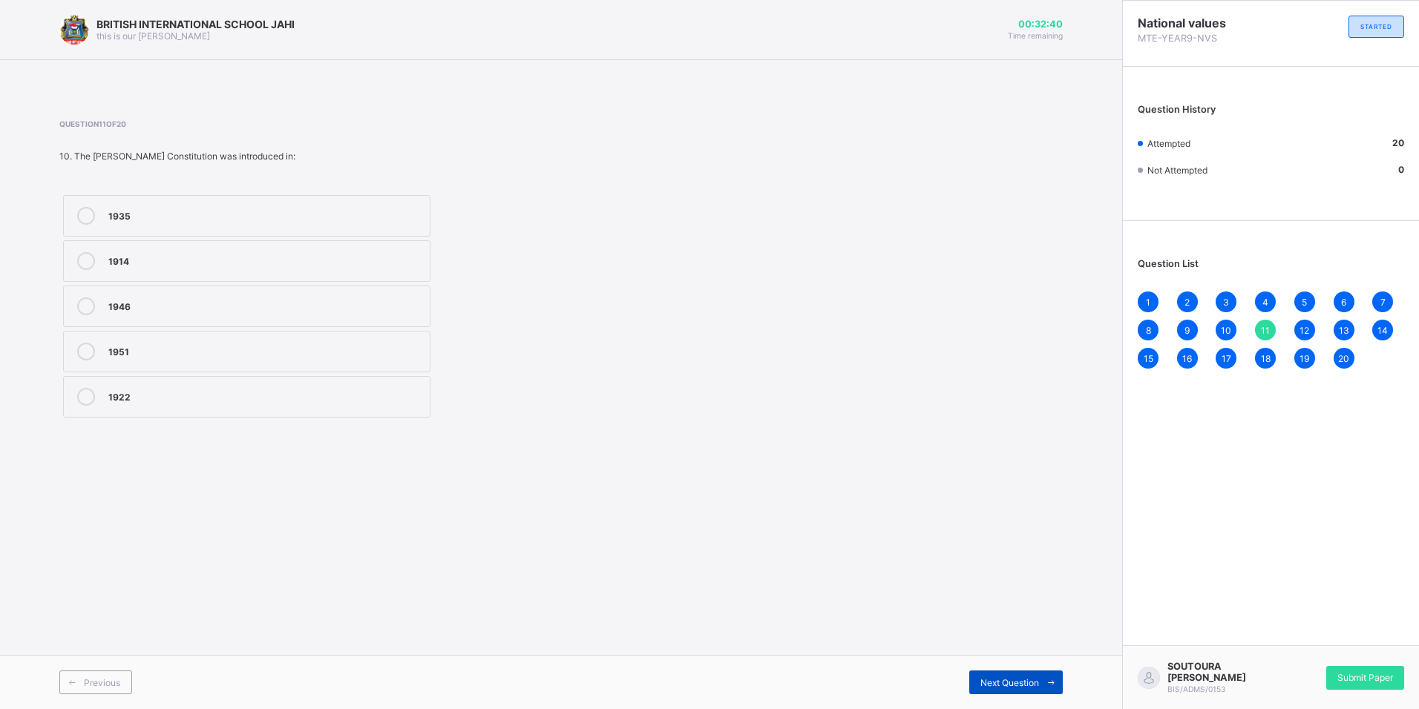
click at [1026, 676] on div "Next Question" at bounding box center [1015, 683] width 93 height 24
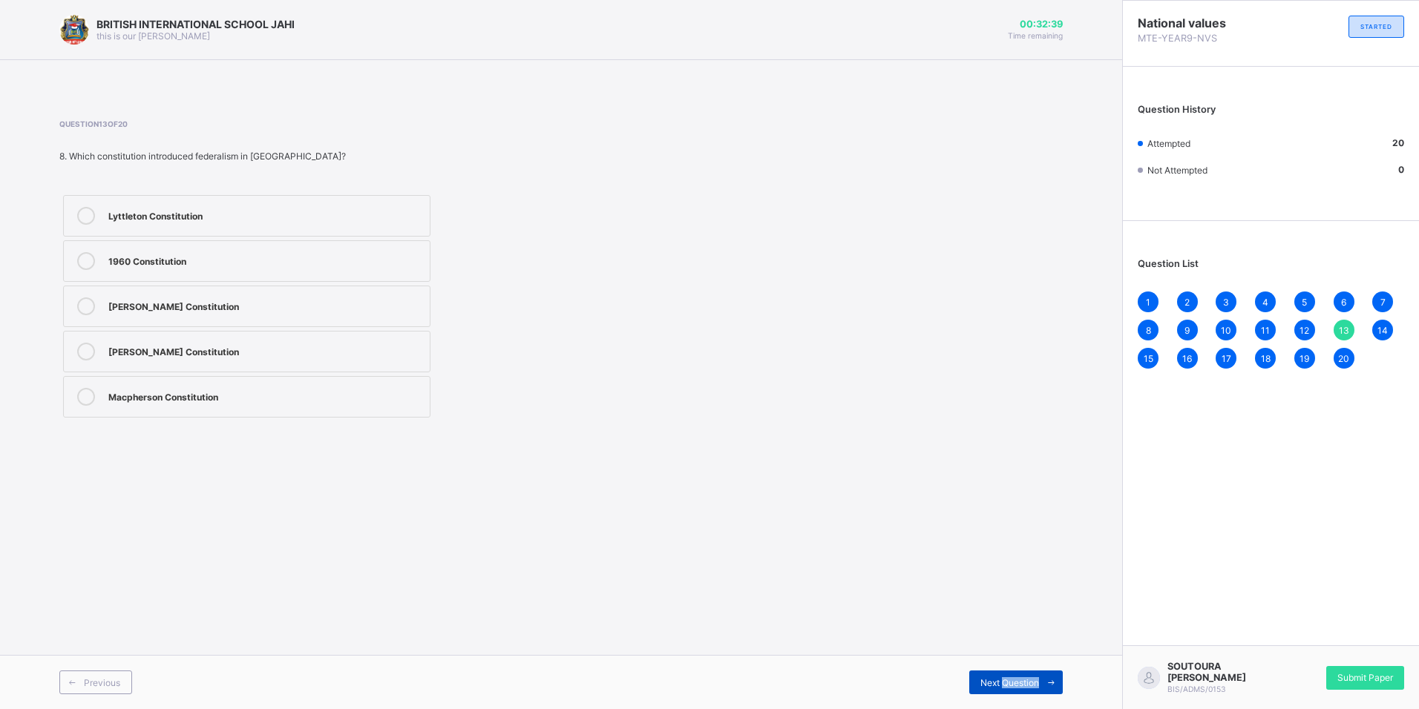
click at [1026, 676] on div "Next Question" at bounding box center [1015, 683] width 93 height 24
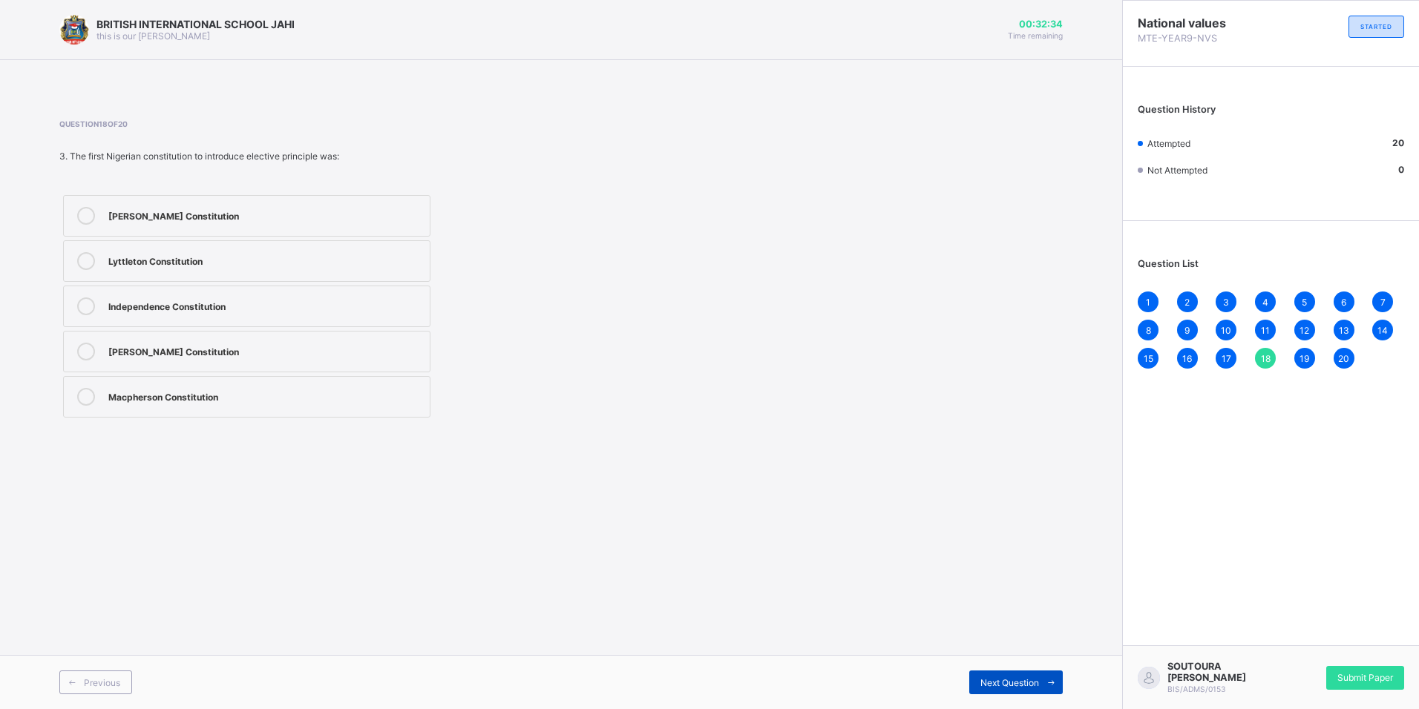
click at [1026, 676] on div "Next Question" at bounding box center [1015, 683] width 93 height 24
click at [1026, 677] on div "Next Question" at bounding box center [812, 682] width 502 height 11
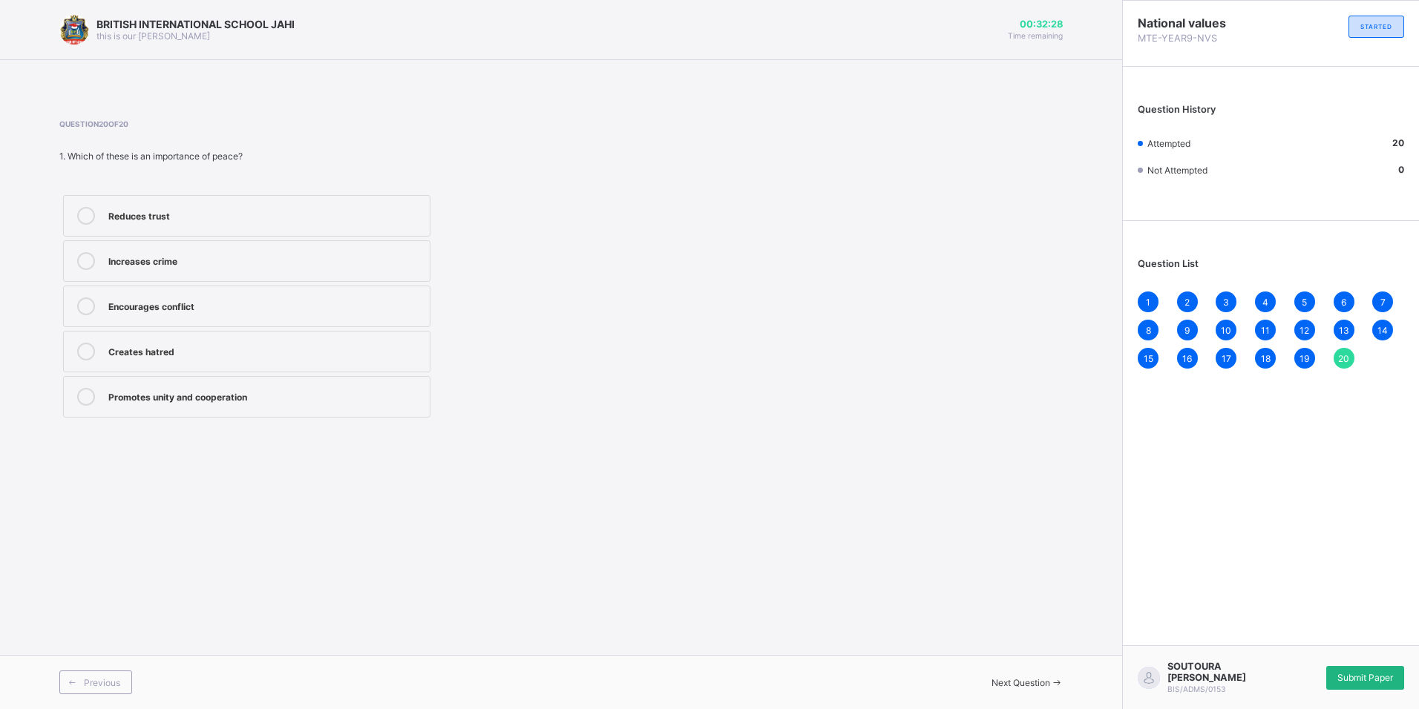
click at [1350, 681] on span "Submit Paper" at bounding box center [1365, 677] width 56 height 11
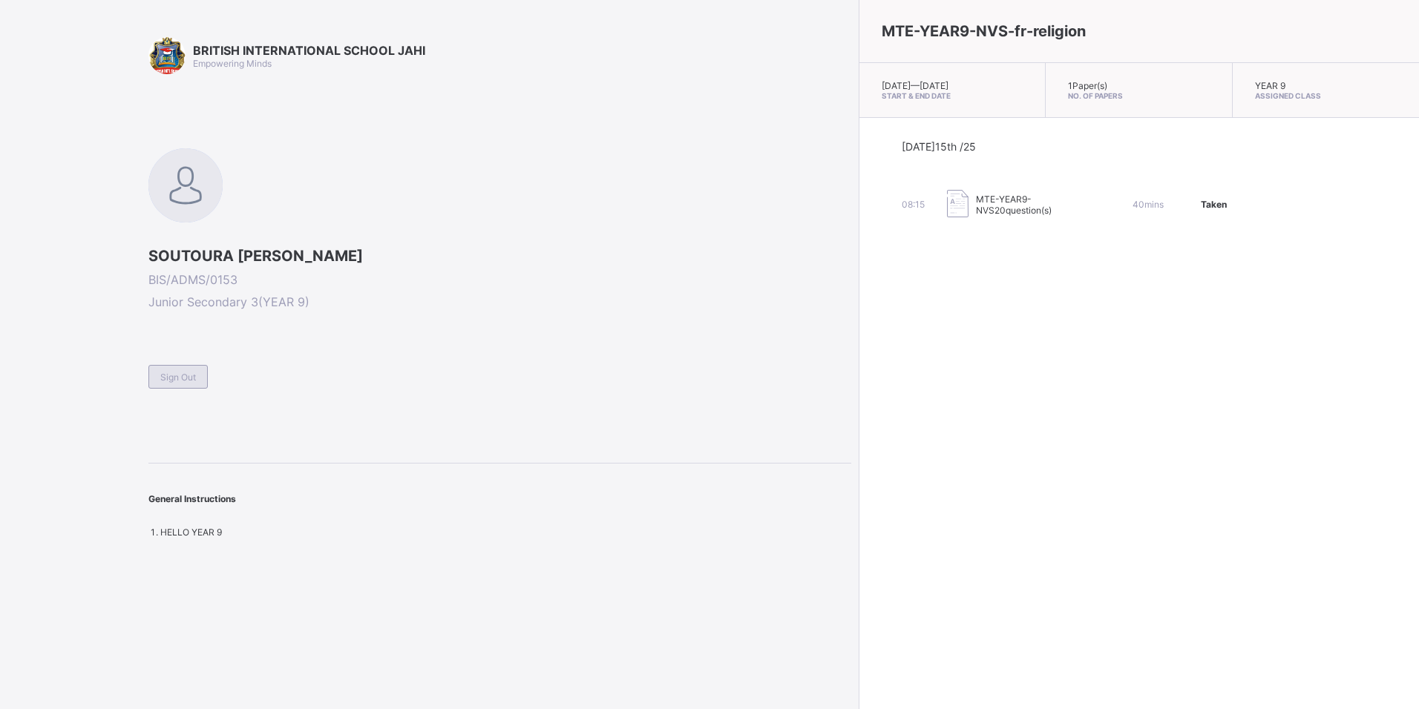
click at [174, 370] on div "Sign Out" at bounding box center [177, 377] width 59 height 24
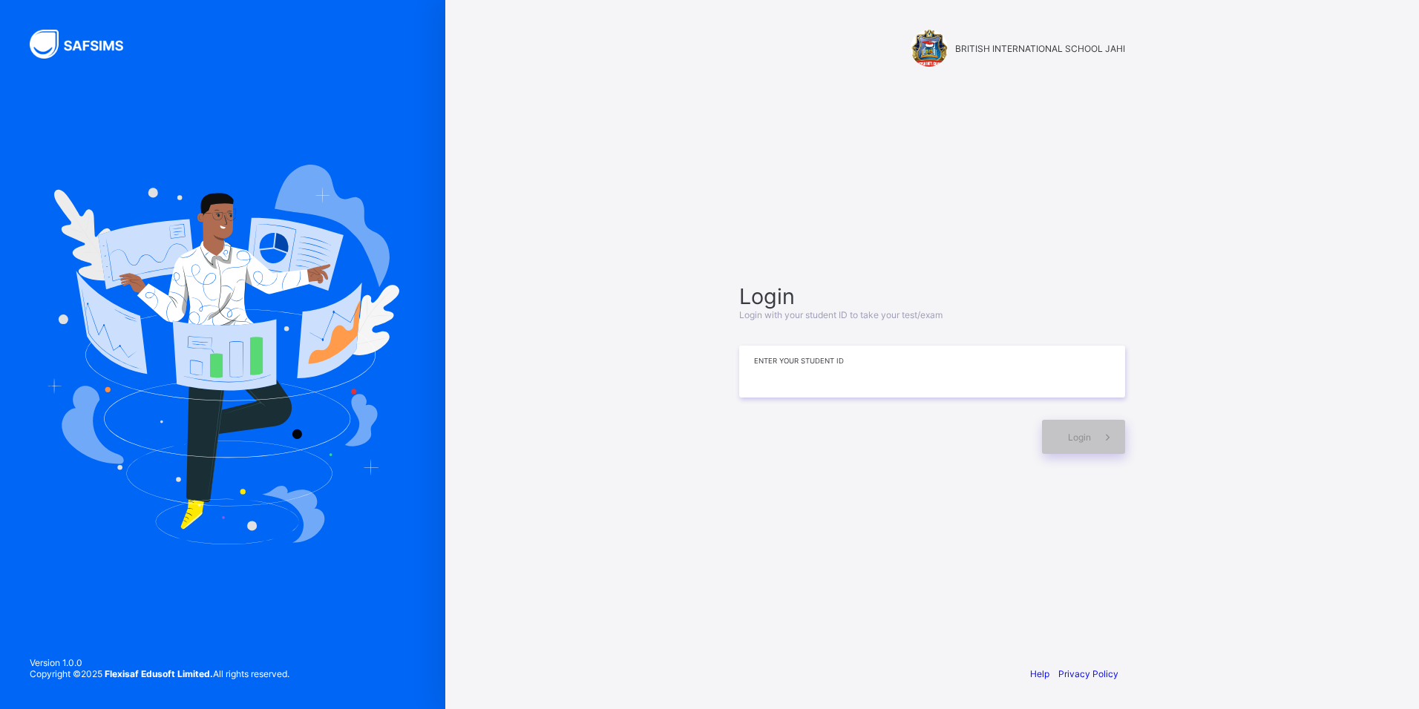
click at [756, 370] on input at bounding box center [932, 372] width 386 height 52
type input "**********"
click at [1098, 440] on span at bounding box center [1108, 437] width 34 height 34
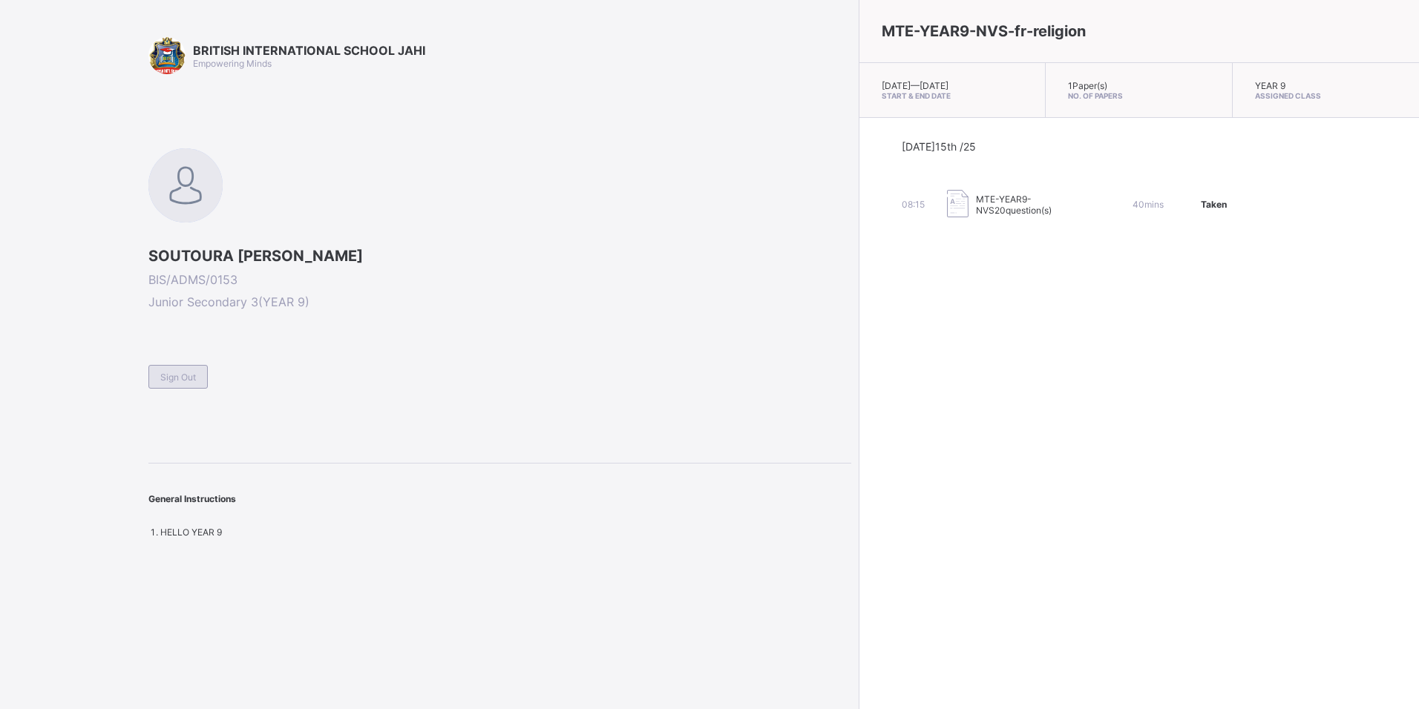
click at [185, 381] on span "Sign Out" at bounding box center [178, 377] width 36 height 11
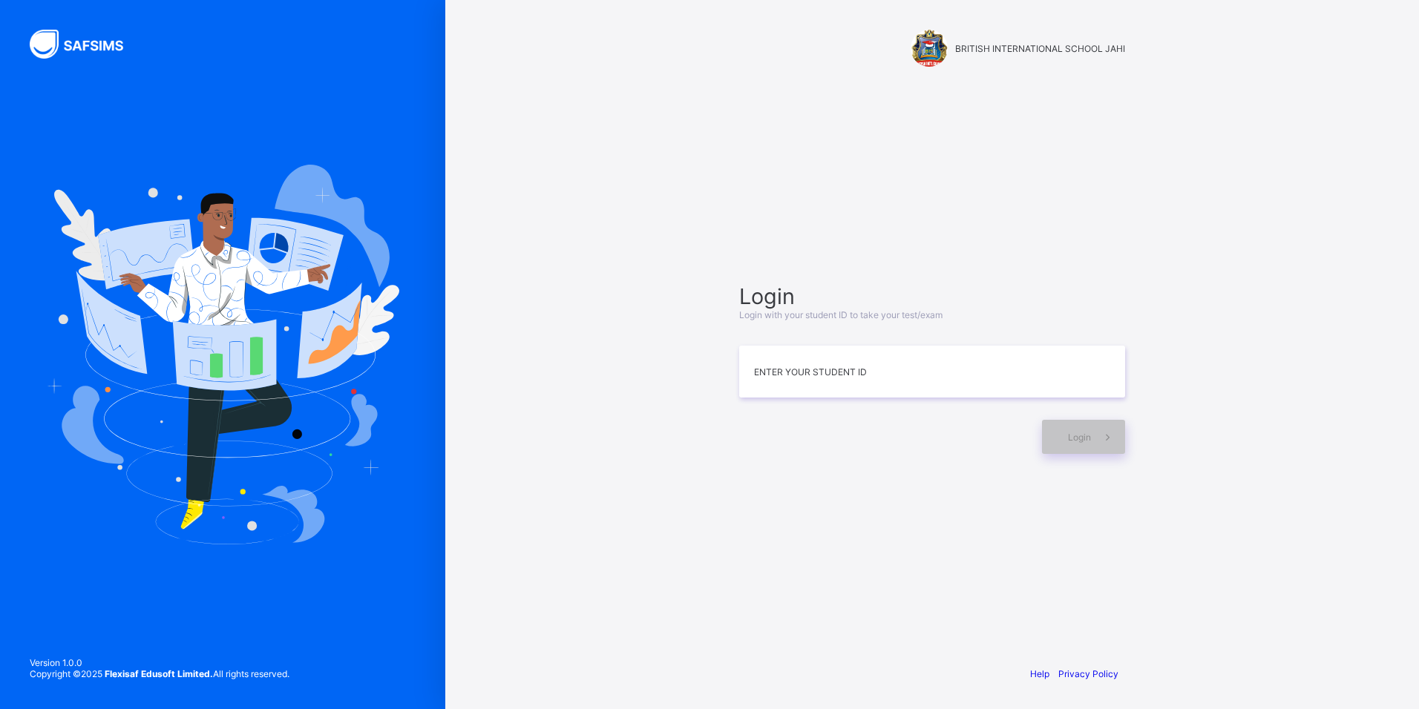
click at [1272, 364] on div "BRITISH INTERNATIONAL SCHOOL JAHI Login Login with your student ID to take your…" at bounding box center [931, 354] width 973 height 709
click at [1047, 599] on div "Login Login with your student ID to take your test/exam Enter your Student ID L…" at bounding box center [932, 369] width 416 height 510
click at [1051, 562] on div "Login Login with your student ID to take your test/exam Enter your Student ID L…" at bounding box center [932, 369] width 416 height 510
